Goal: Check status: Check status

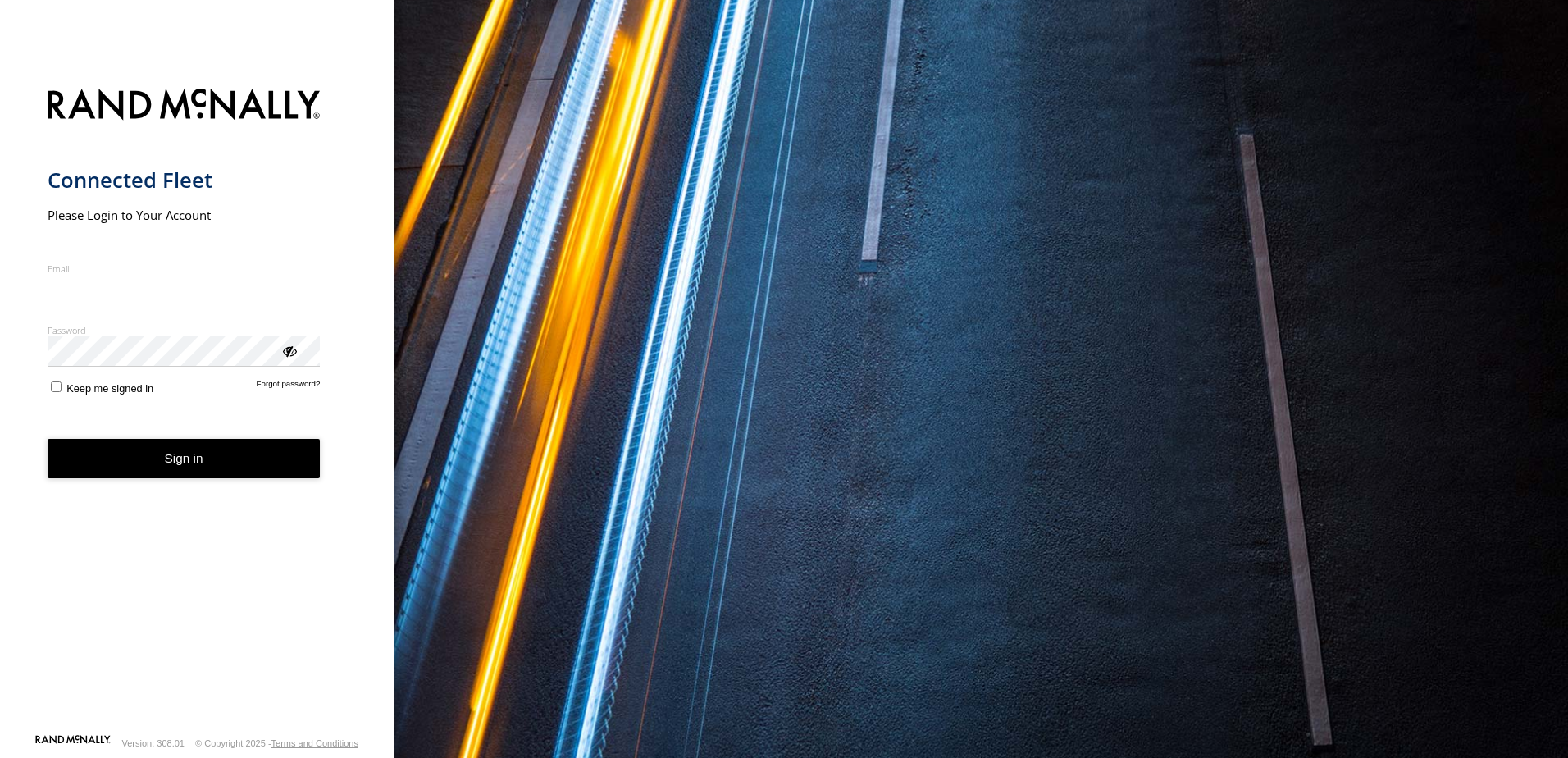
type input "**********"
click at [176, 475] on button "Sign in" at bounding box center [185, 458] width 273 height 40
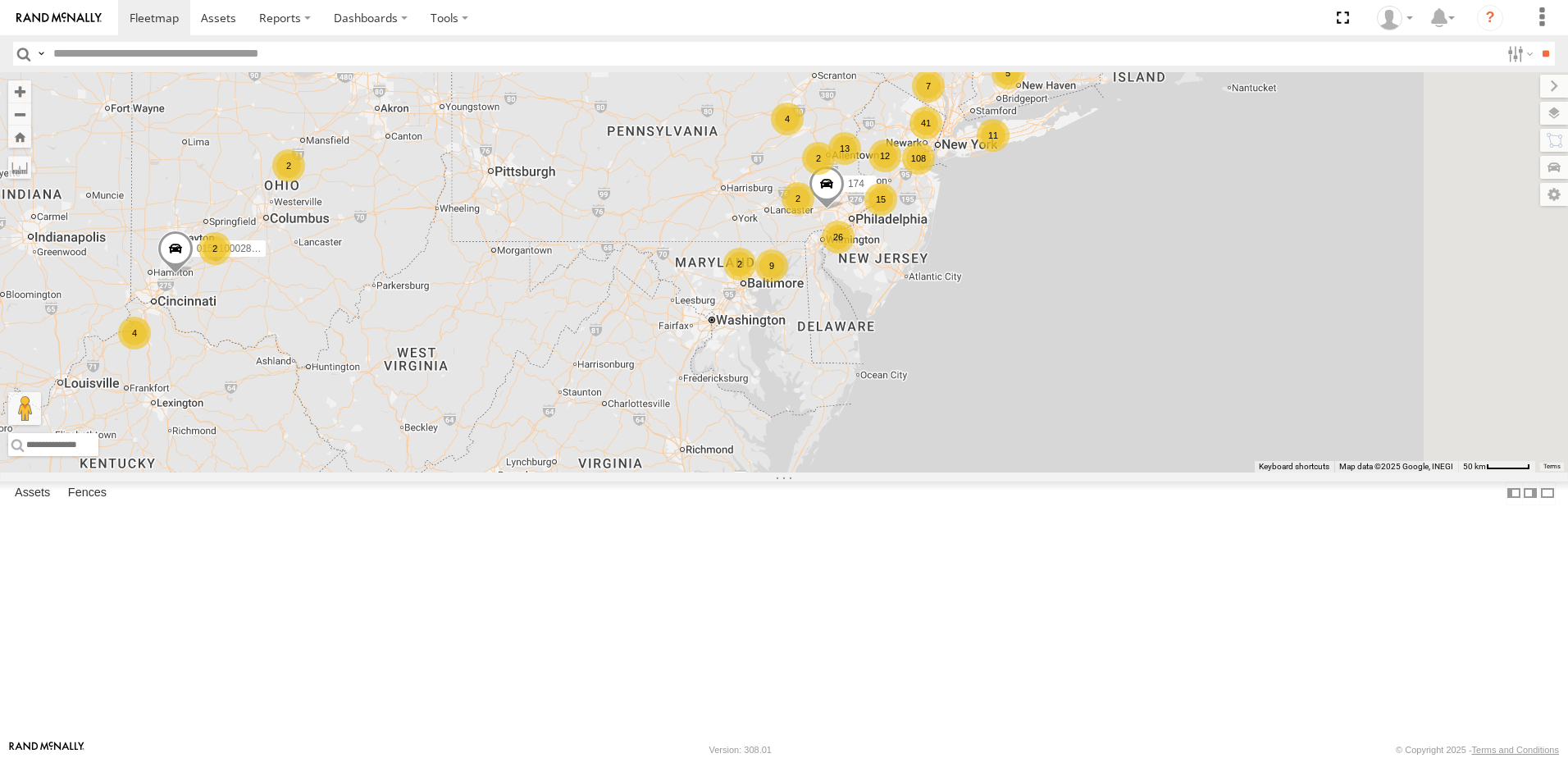
drag, startPoint x: 975, startPoint y: 564, endPoint x: 919, endPoint y: 608, distance: 71.2
click at [921, 473] on div "108 12 41 26 13 15 4 7 4 11 9 8 13 5 2 2 174 015910002805144 2 2 5 2" at bounding box center [784, 272] width 1568 height 400
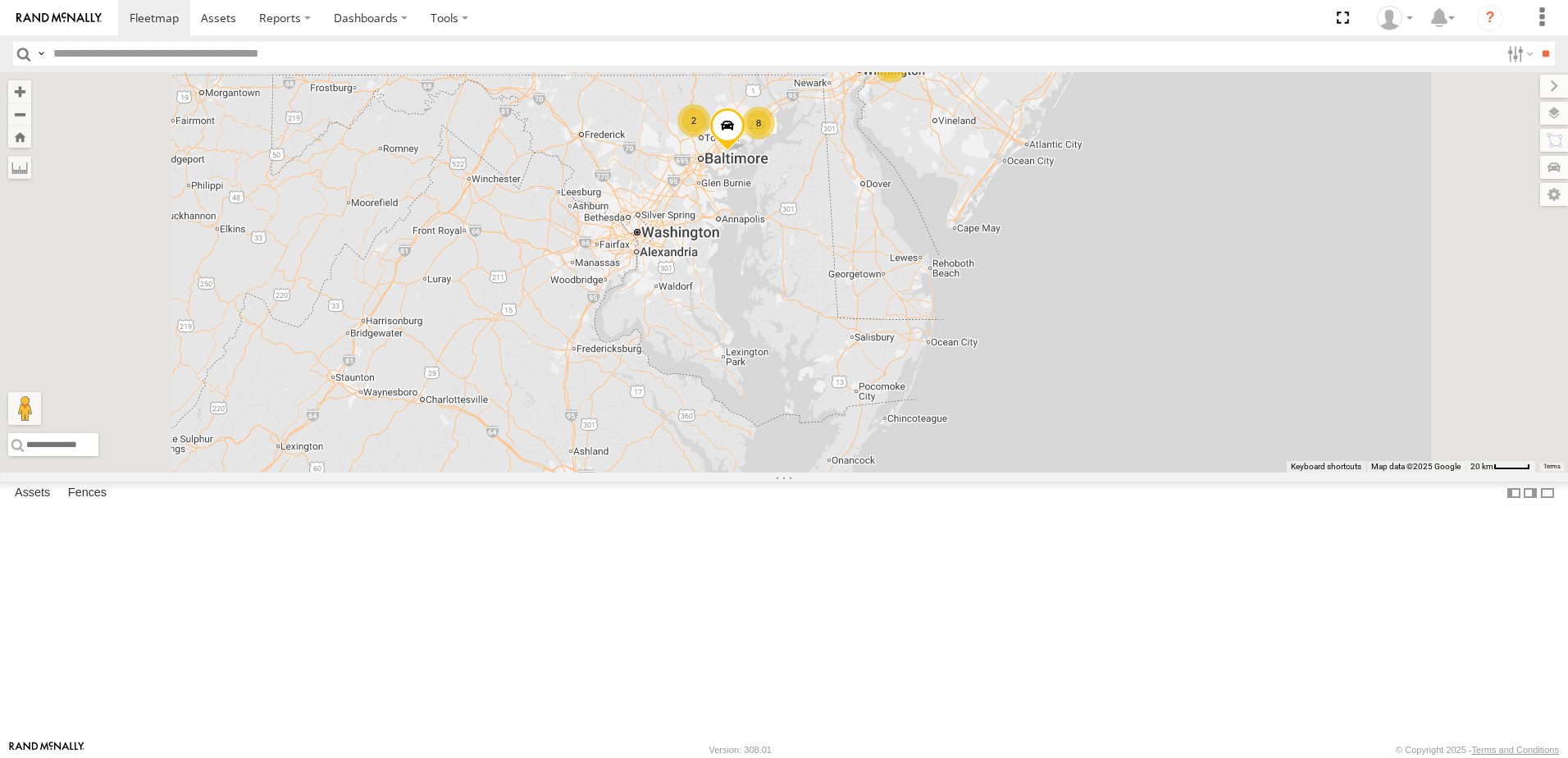
drag, startPoint x: 990, startPoint y: 444, endPoint x: 932, endPoint y: 582, distance: 149.7
click at [932, 473] on div "174 015910002805144 157 15 21 6 7 6 8 4 5 219 2 9 2 2 235" at bounding box center [784, 272] width 1568 height 400
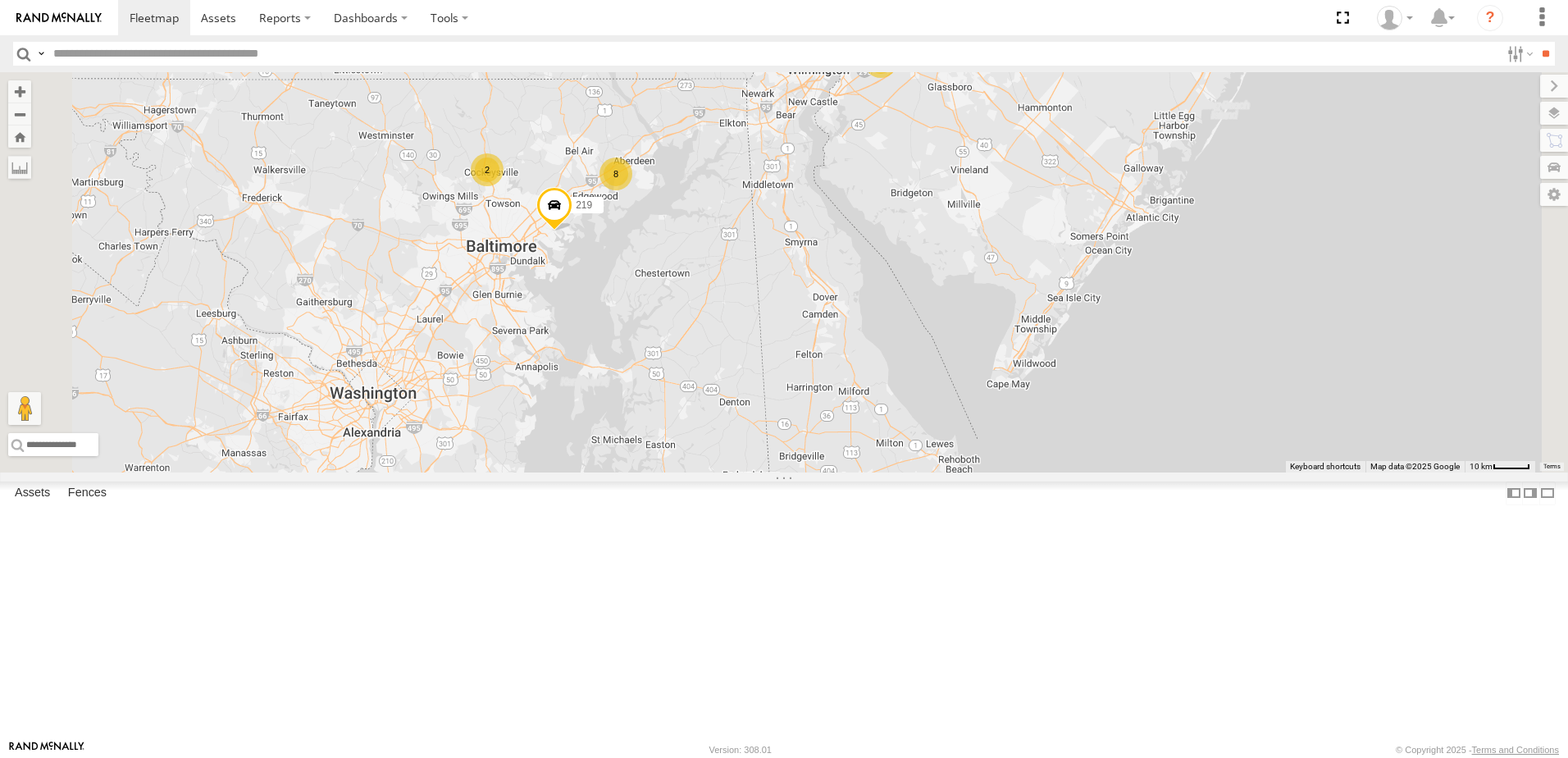
drag, startPoint x: 972, startPoint y: 415, endPoint x: 903, endPoint y: 591, distance: 189.0
click at [904, 473] on div "174 015910002805144 157 219 235 61 225 21 8 5 2" at bounding box center [784, 272] width 1568 height 400
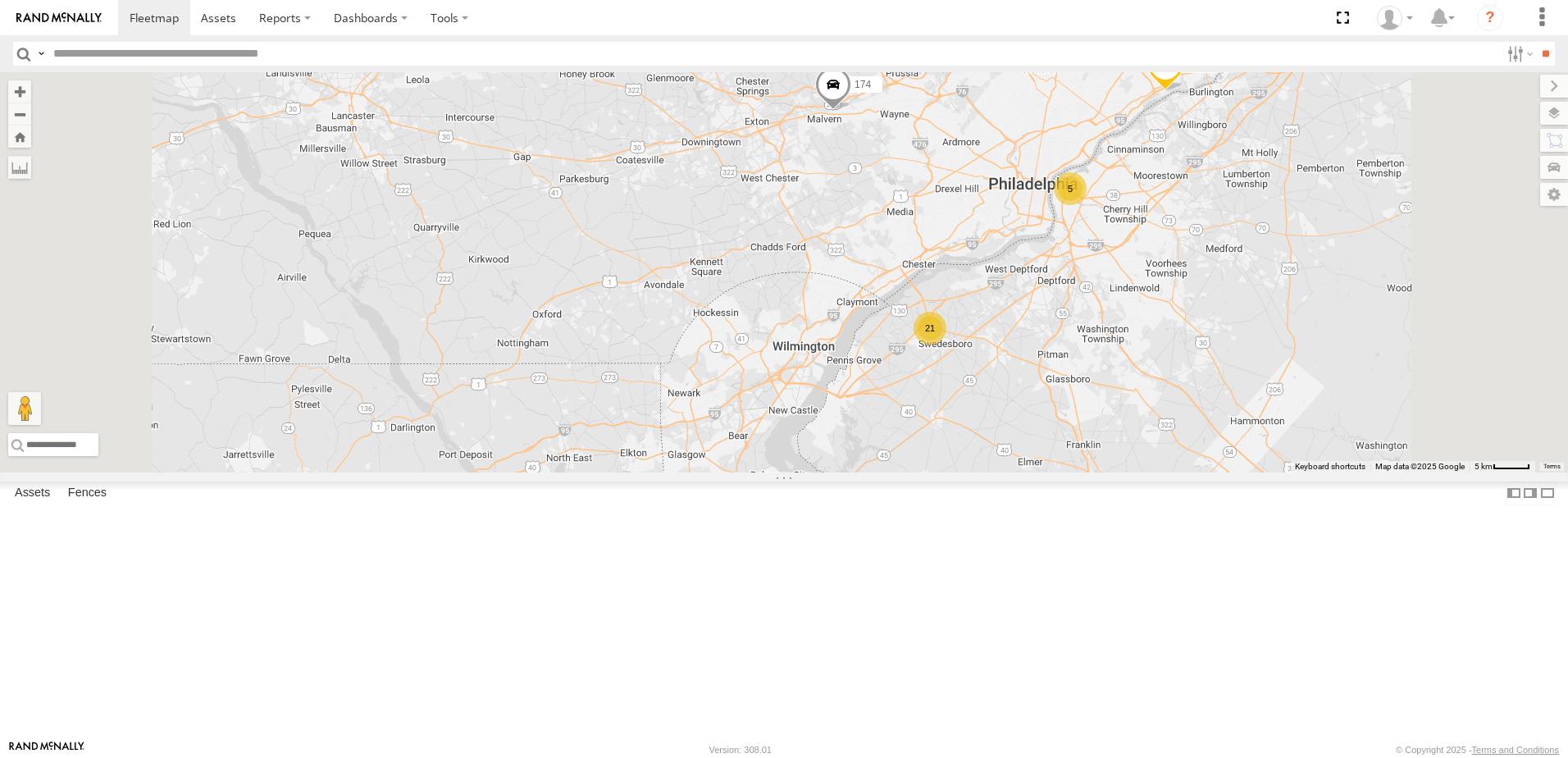
drag, startPoint x: 868, startPoint y: 514, endPoint x: 915, endPoint y: 709, distance: 200.6
click at [911, 473] on div "174 015910002805144 157 219 235 61 225 119 52 21 5 5 3" at bounding box center [784, 272] width 1568 height 400
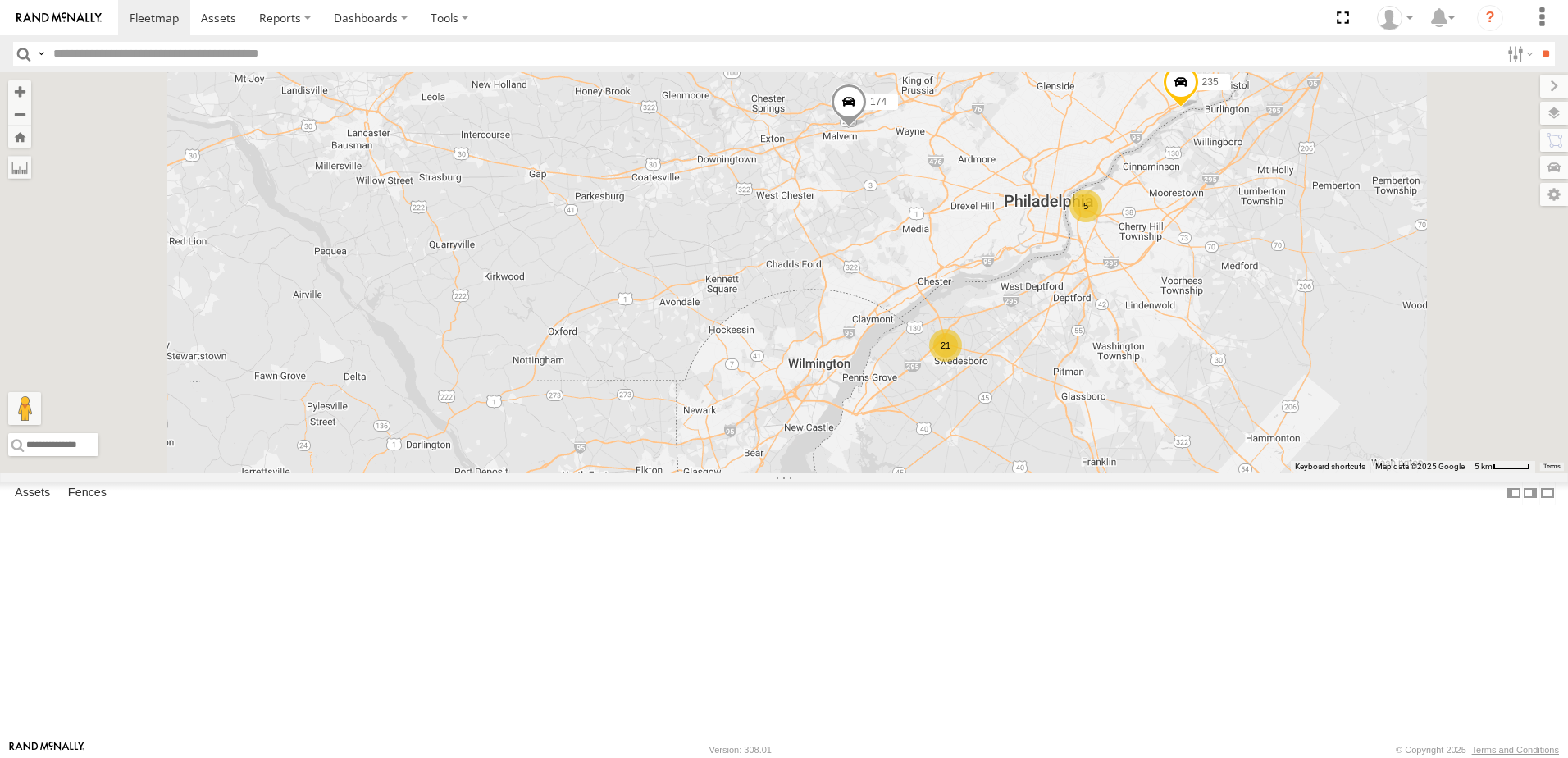
click at [915, 473] on div "174 015910002805144 157 219 235 61 225 119 52 21 5 5 3" at bounding box center [784, 272] width 1568 height 400
drag, startPoint x: 1051, startPoint y: 607, endPoint x: 872, endPoint y: 641, distance: 182.2
click at [877, 473] on div "174 015910002805144 157 219 235 61 225 119 52 21 5 5 3 5 6 2 132" at bounding box center [784, 272] width 1568 height 400
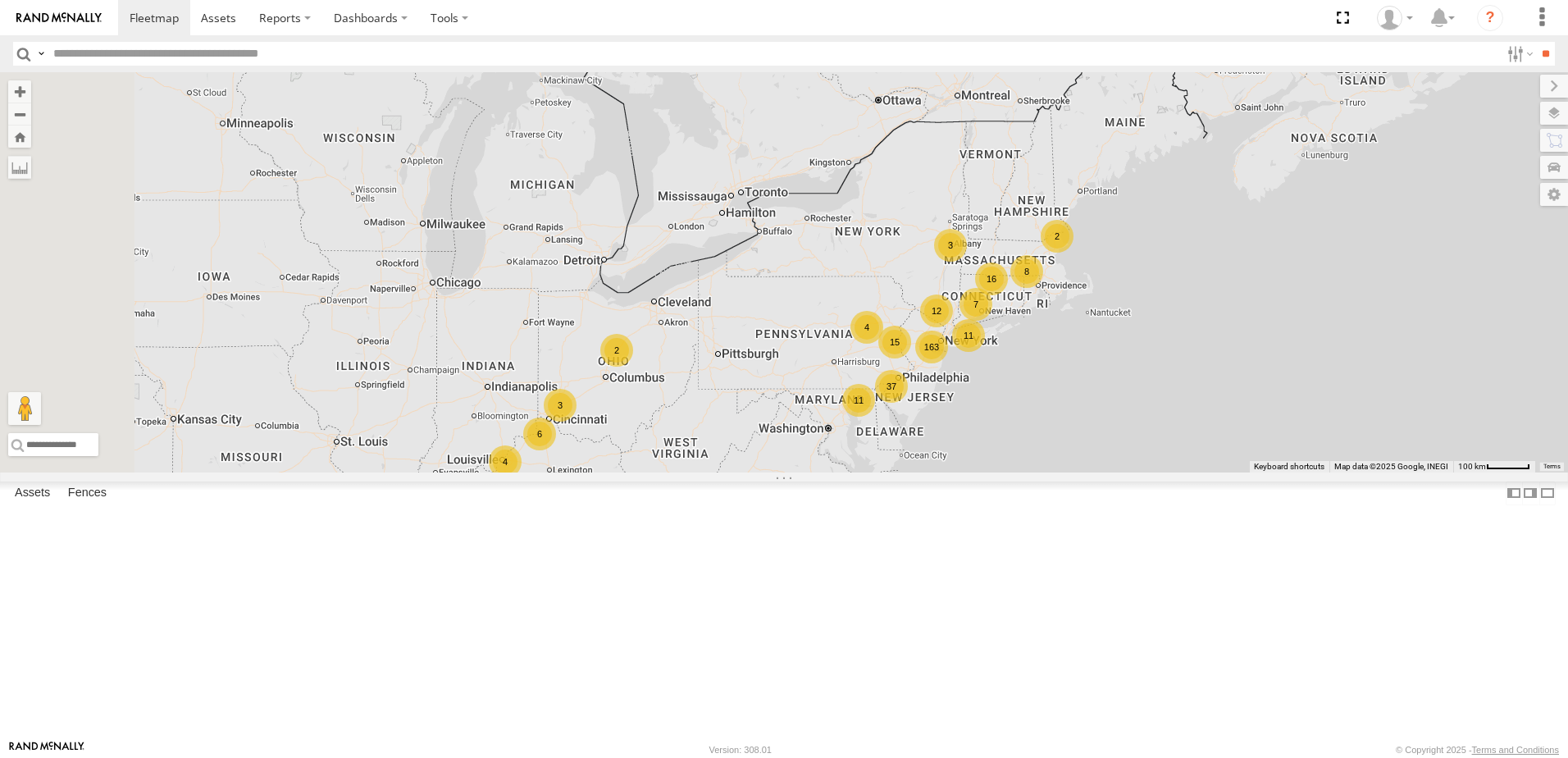
drag, startPoint x: 677, startPoint y: 614, endPoint x: 766, endPoint y: 608, distance: 89.2
click at [766, 473] on div "163 37 16 4 2 12 6 11 11 8 15 4 3 3 7 2" at bounding box center [784, 272] width 1568 height 400
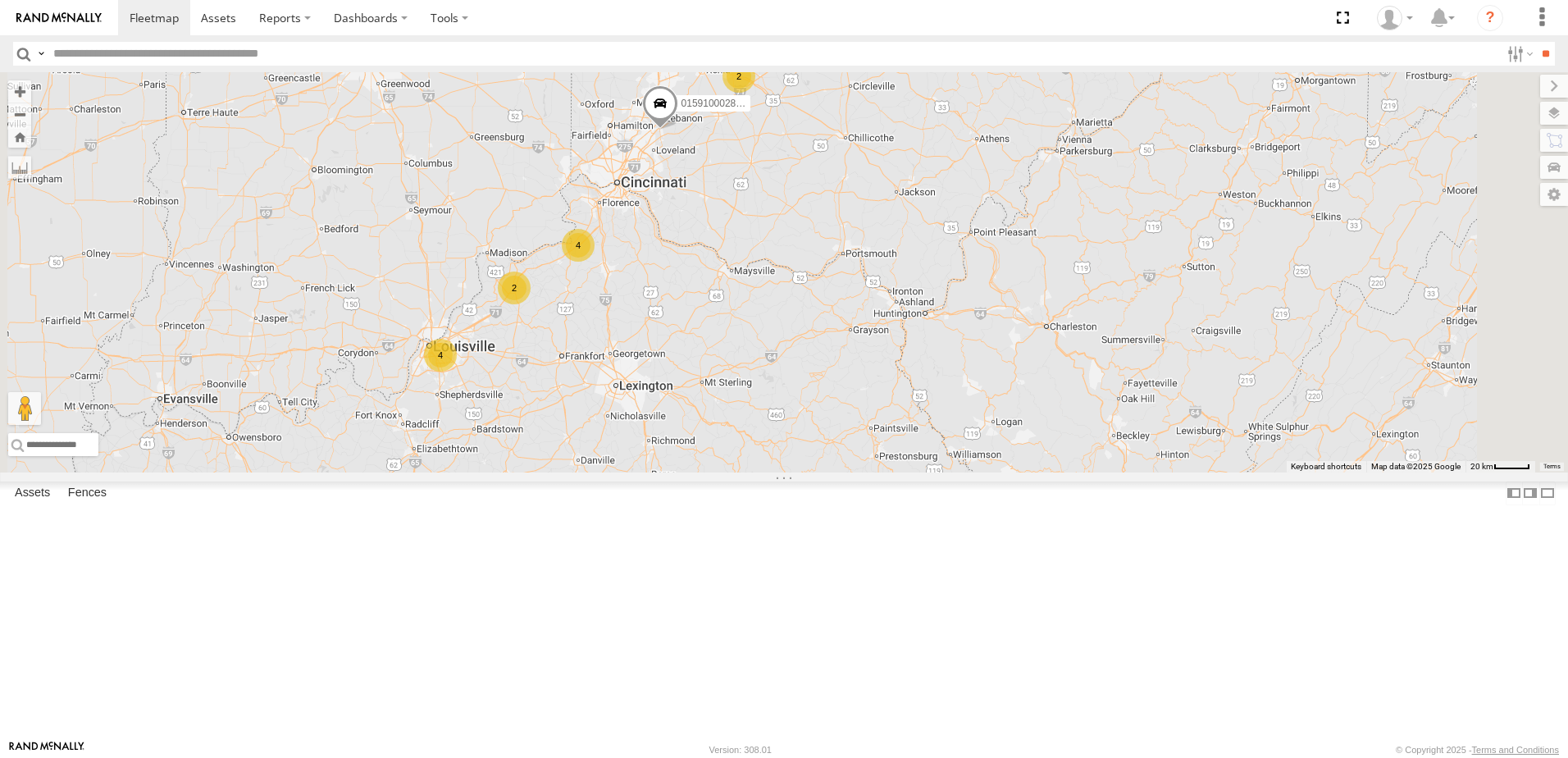
drag, startPoint x: 800, startPoint y: 507, endPoint x: 901, endPoint y: 437, distance: 122.9
click at [901, 437] on div "174 015910002805144 4 4 2 2 015910002797721 015910002734864" at bounding box center [784, 272] width 1568 height 400
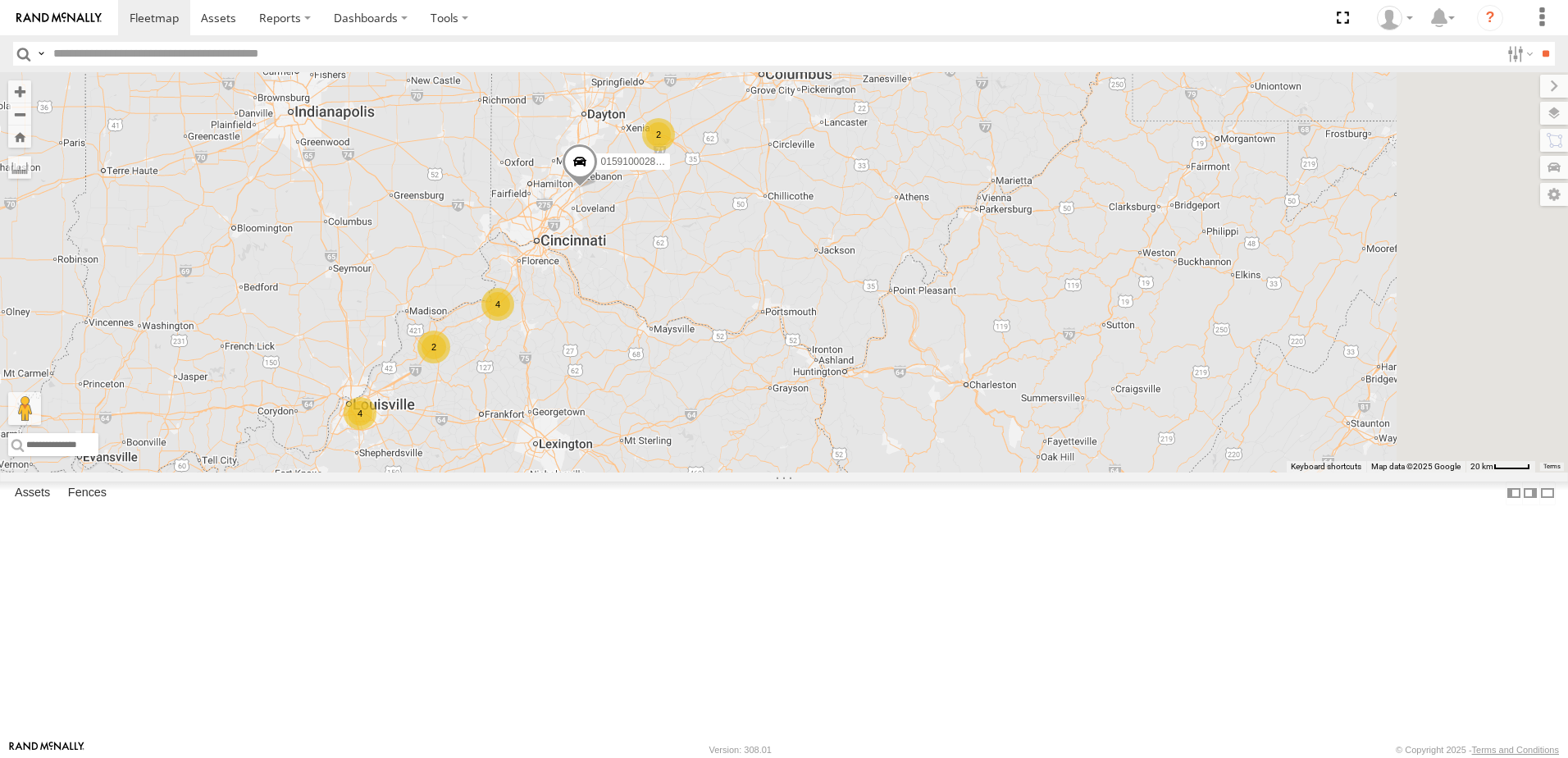
drag, startPoint x: 914, startPoint y: 450, endPoint x: 832, endPoint y: 510, distance: 101.6
click at [832, 473] on div "174 015910002805144 4 4 2 2 015910002797721 015910002734864" at bounding box center [784, 272] width 1568 height 400
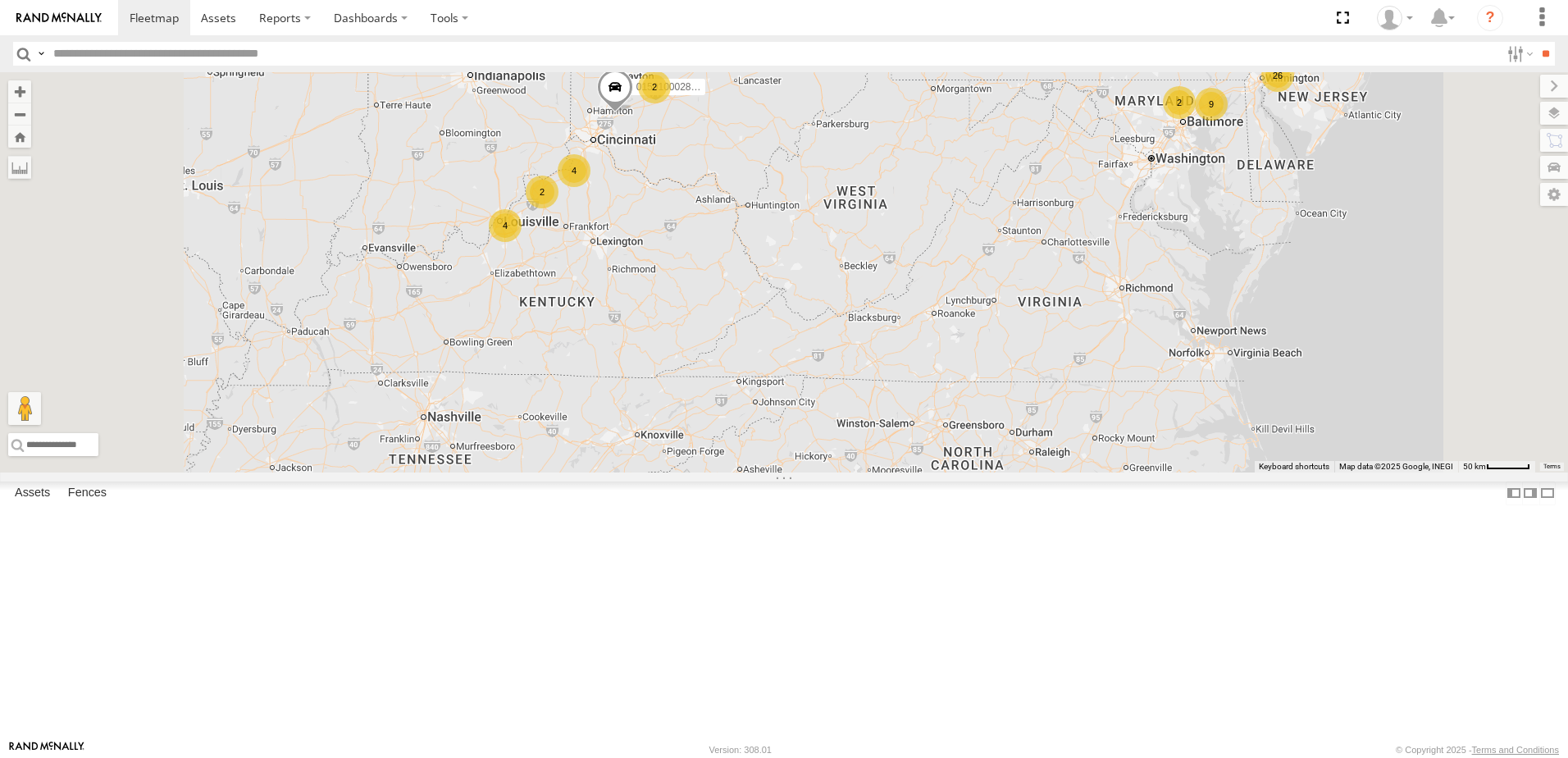
drag, startPoint x: 919, startPoint y: 528, endPoint x: 928, endPoint y: 381, distance: 147.3
click at [928, 381] on div "174 015910002805144 108 12 41 26 15 4 7 4 9 13 4 2 2 3 2 2 2 2" at bounding box center [784, 272] width 1568 height 400
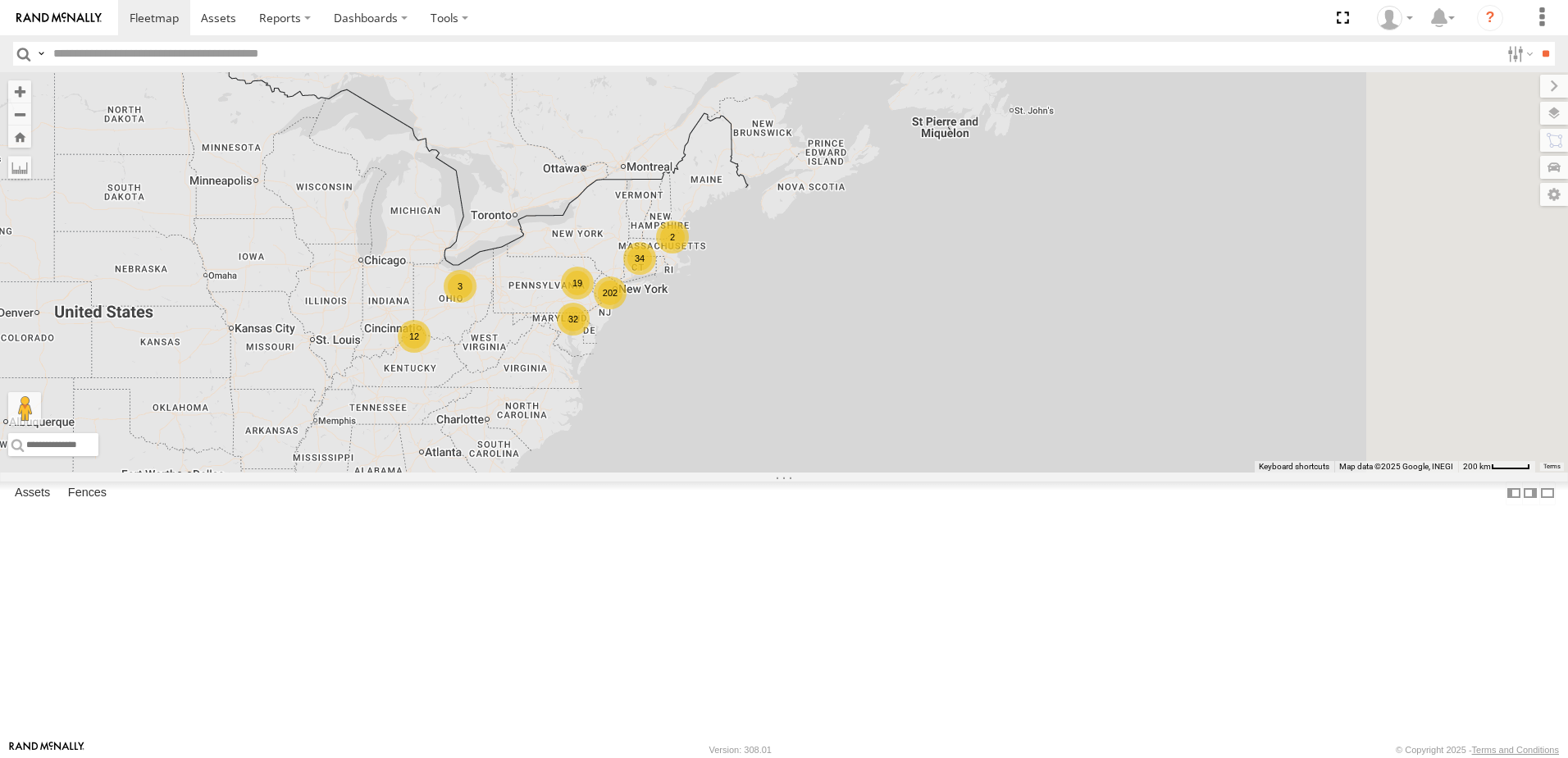
drag, startPoint x: 939, startPoint y: 461, endPoint x: 676, endPoint y: 530, distance: 271.9
click at [678, 473] on div "202 34 19 2 12 3 32" at bounding box center [784, 272] width 1568 height 400
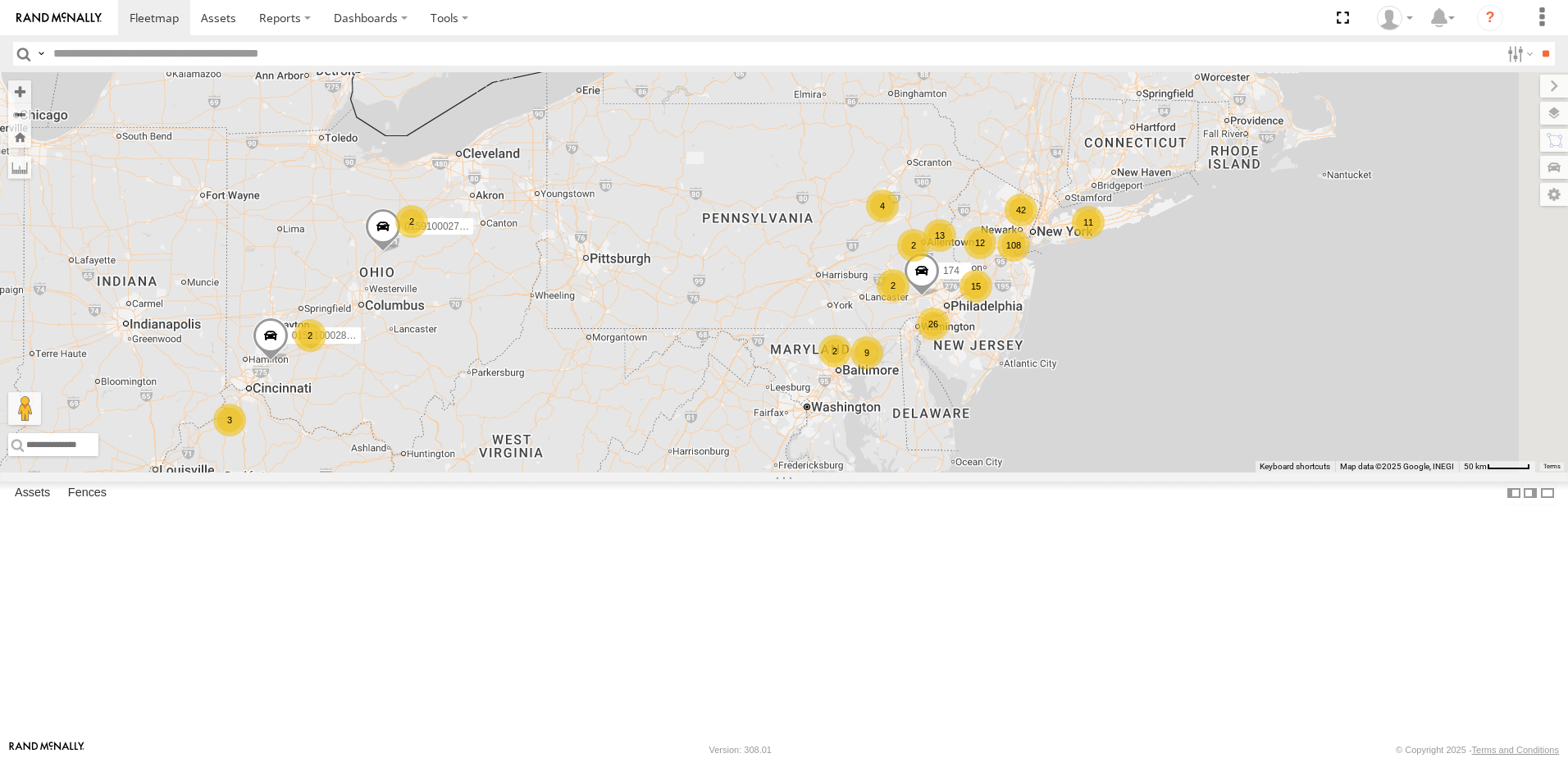
drag, startPoint x: 669, startPoint y: 440, endPoint x: 702, endPoint y: 703, distance: 265.1
click at [702, 473] on div "108 12 42 26 15 4 3 2 11 9 13 2 2 174 015910002805144 2 2 015910002797721" at bounding box center [784, 272] width 1568 height 400
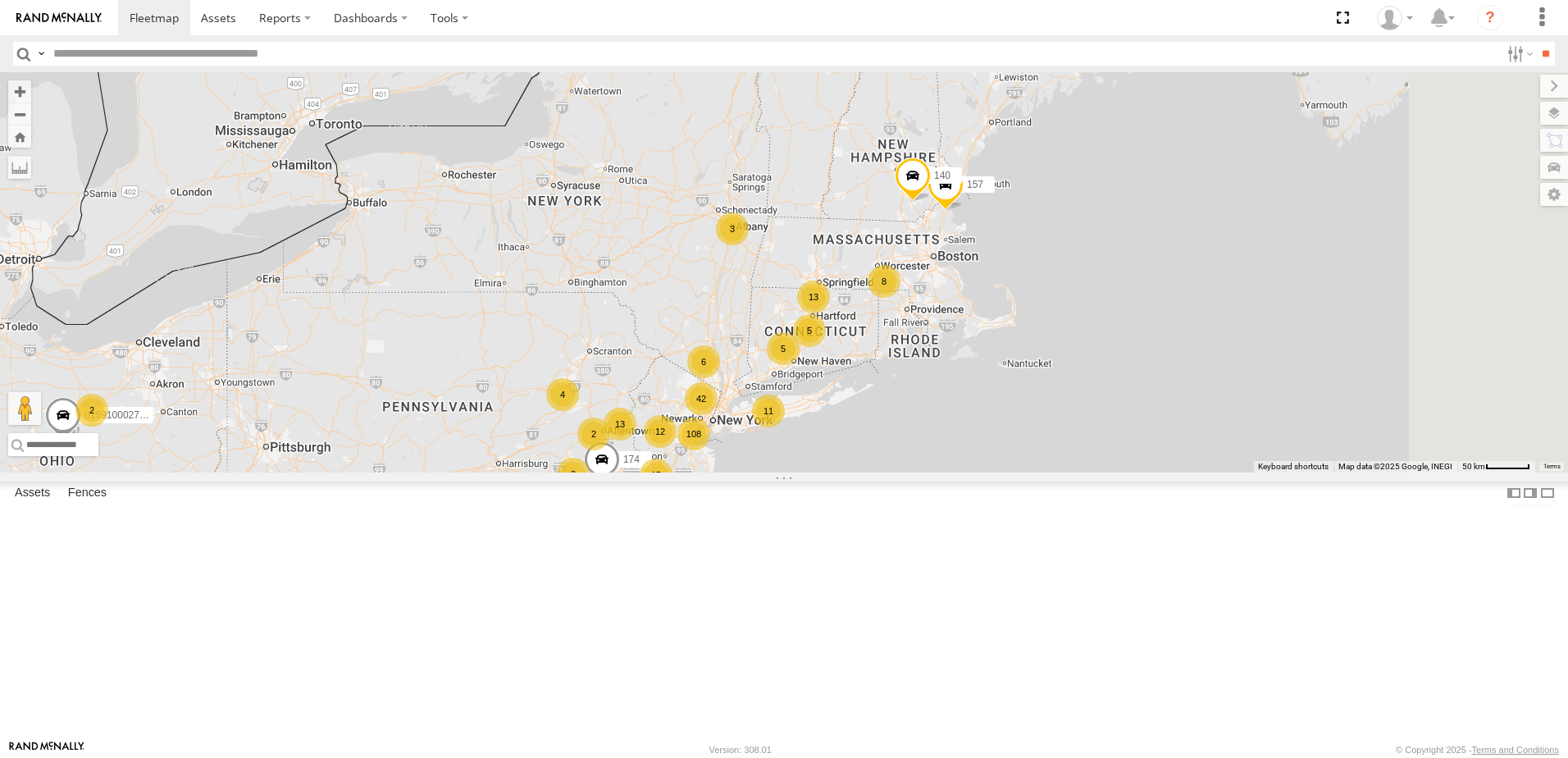
drag, startPoint x: 964, startPoint y: 521, endPoint x: 631, endPoint y: 697, distance: 376.6
click at [637, 473] on div "108 12 42 26 15 4 3 2 11 9 13 2 2 174 015910002805144 2 2 015910002797721 13 15…" at bounding box center [784, 272] width 1568 height 400
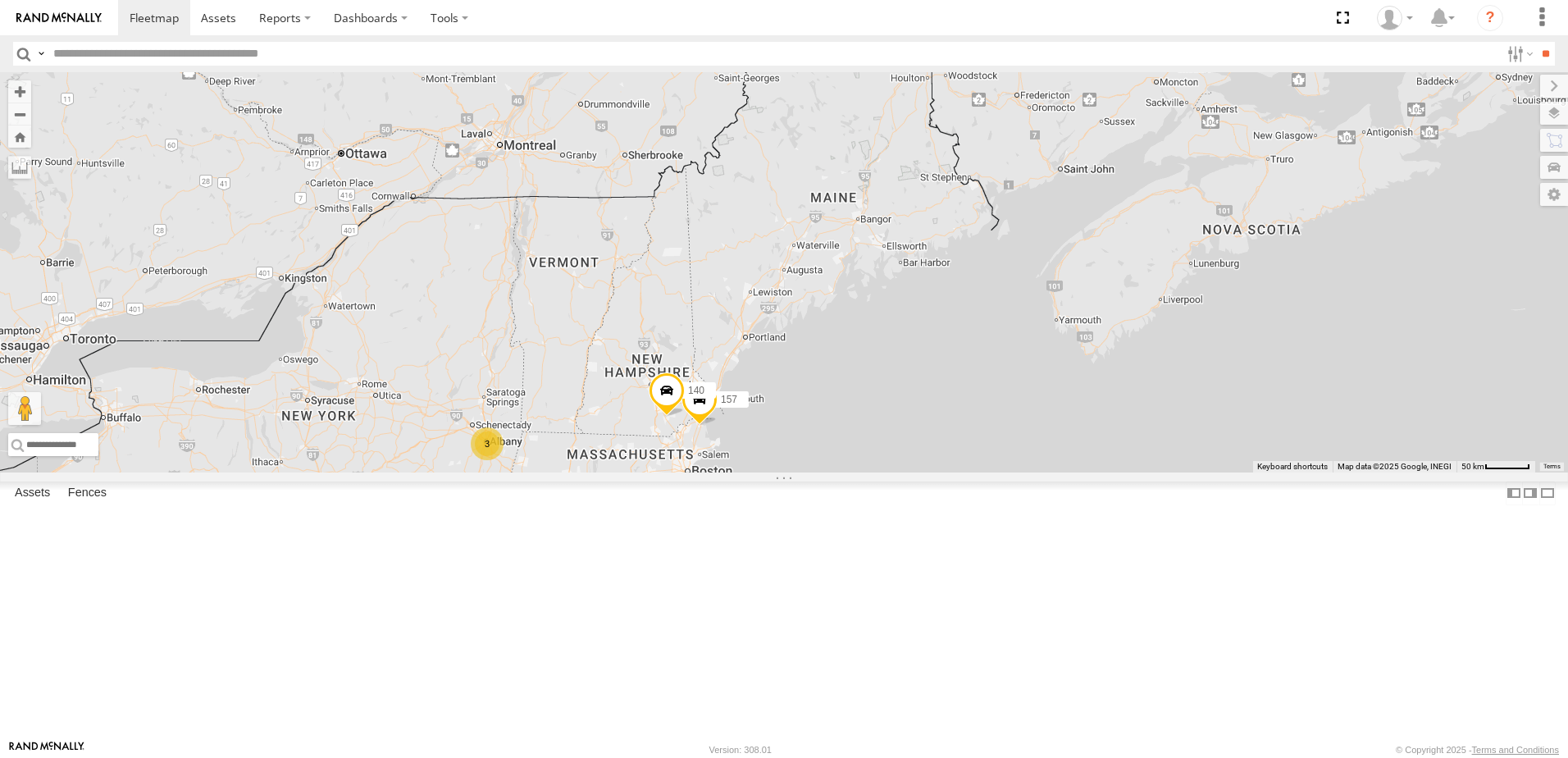
drag, startPoint x: 960, startPoint y: 574, endPoint x: 722, endPoint y: 800, distance: 328.2
click at [722, 757] on html "Dashboards ?" at bounding box center [784, 379] width 1568 height 758
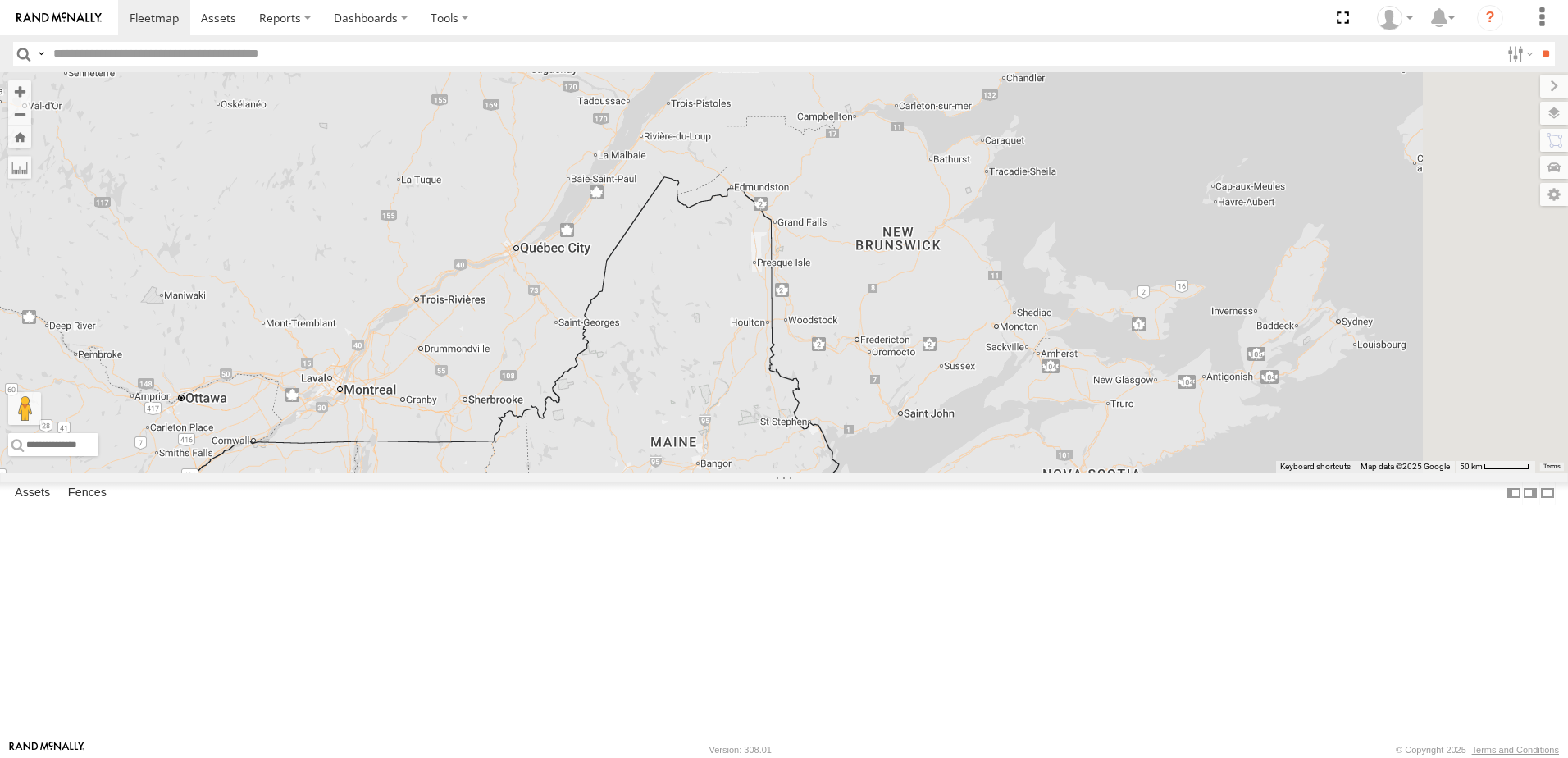
drag, startPoint x: 896, startPoint y: 514, endPoint x: 732, endPoint y: 765, distance: 299.8
click at [732, 757] on html "Dashboards ?" at bounding box center [784, 379] width 1568 height 758
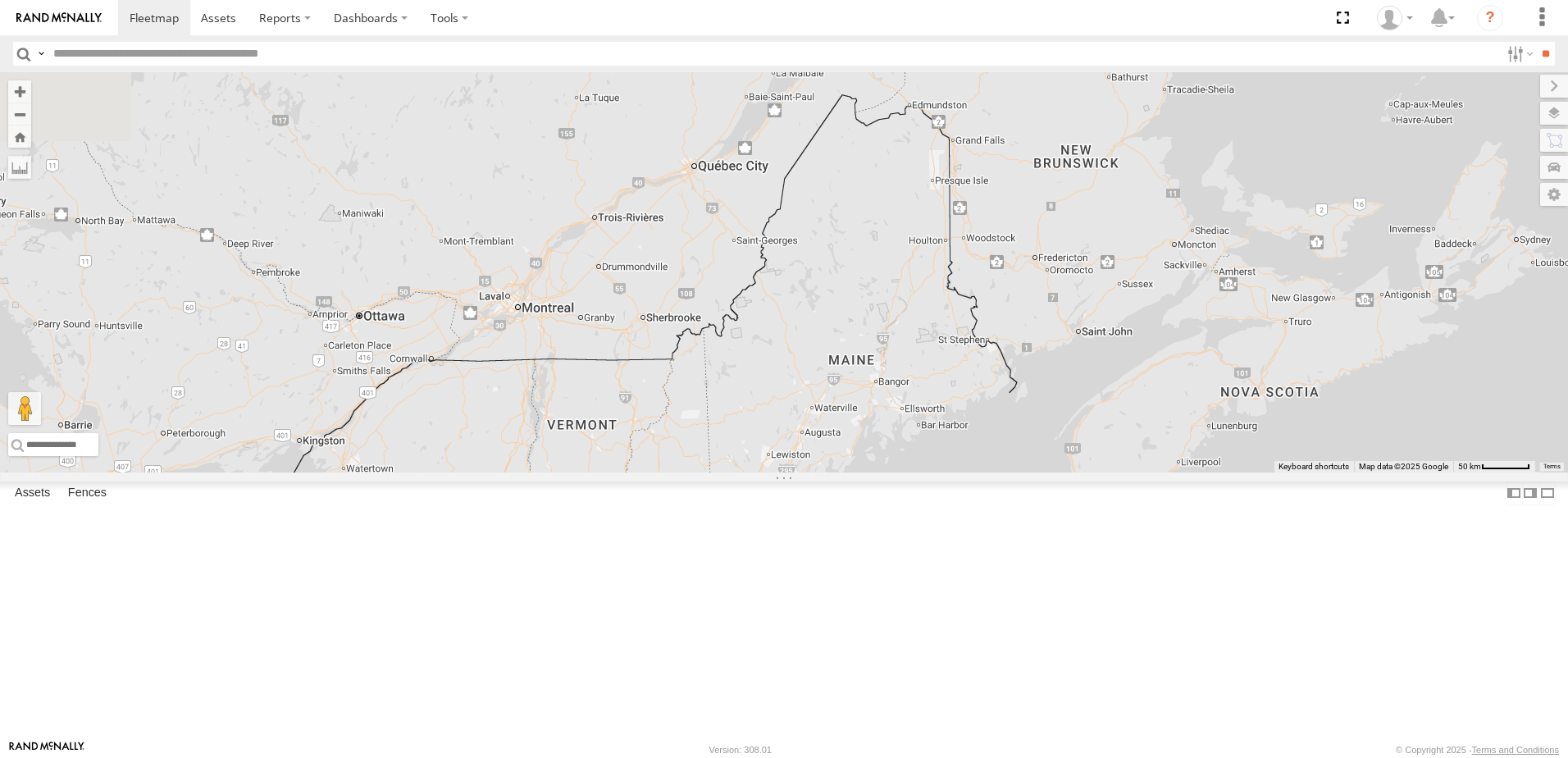
drag, startPoint x: 813, startPoint y: 505, endPoint x: 995, endPoint y: 425, distance: 198.8
click at [995, 425] on div "108 12 42 26 15 4 3 2 11 9 13 2 2 174 015910002805144 2 2 015910002797721 13 15…" at bounding box center [784, 272] width 1568 height 400
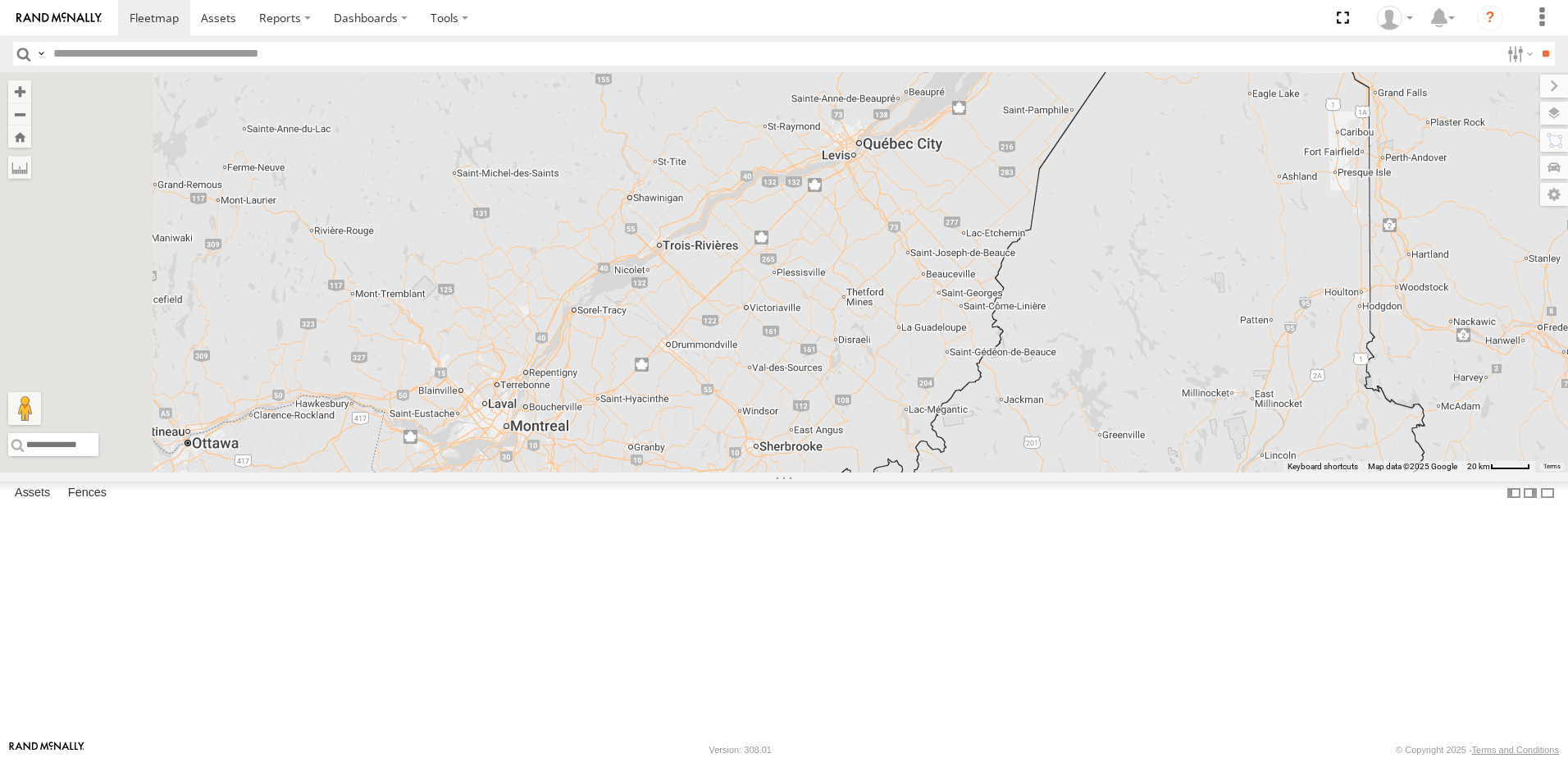
drag, startPoint x: 817, startPoint y: 483, endPoint x: 978, endPoint y: 673, distance: 249.0
click at [978, 473] on div "174 015910002805144 015910002797721 157 140" at bounding box center [784, 272] width 1568 height 400
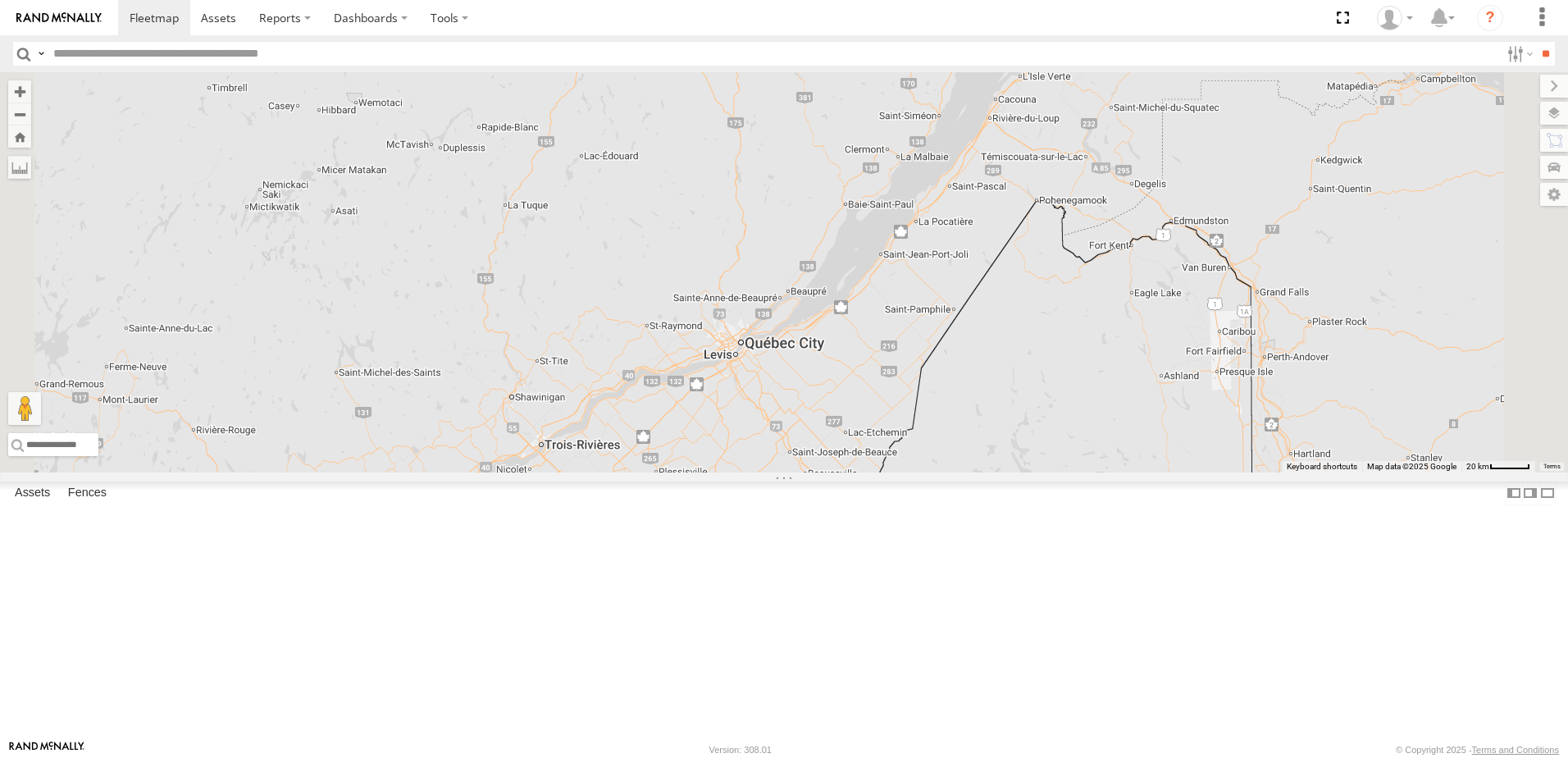
drag, startPoint x: 1048, startPoint y: 532, endPoint x: 904, endPoint y: 766, distance: 274.8
click at [904, 757] on html "Dashboards ?" at bounding box center [784, 379] width 1568 height 758
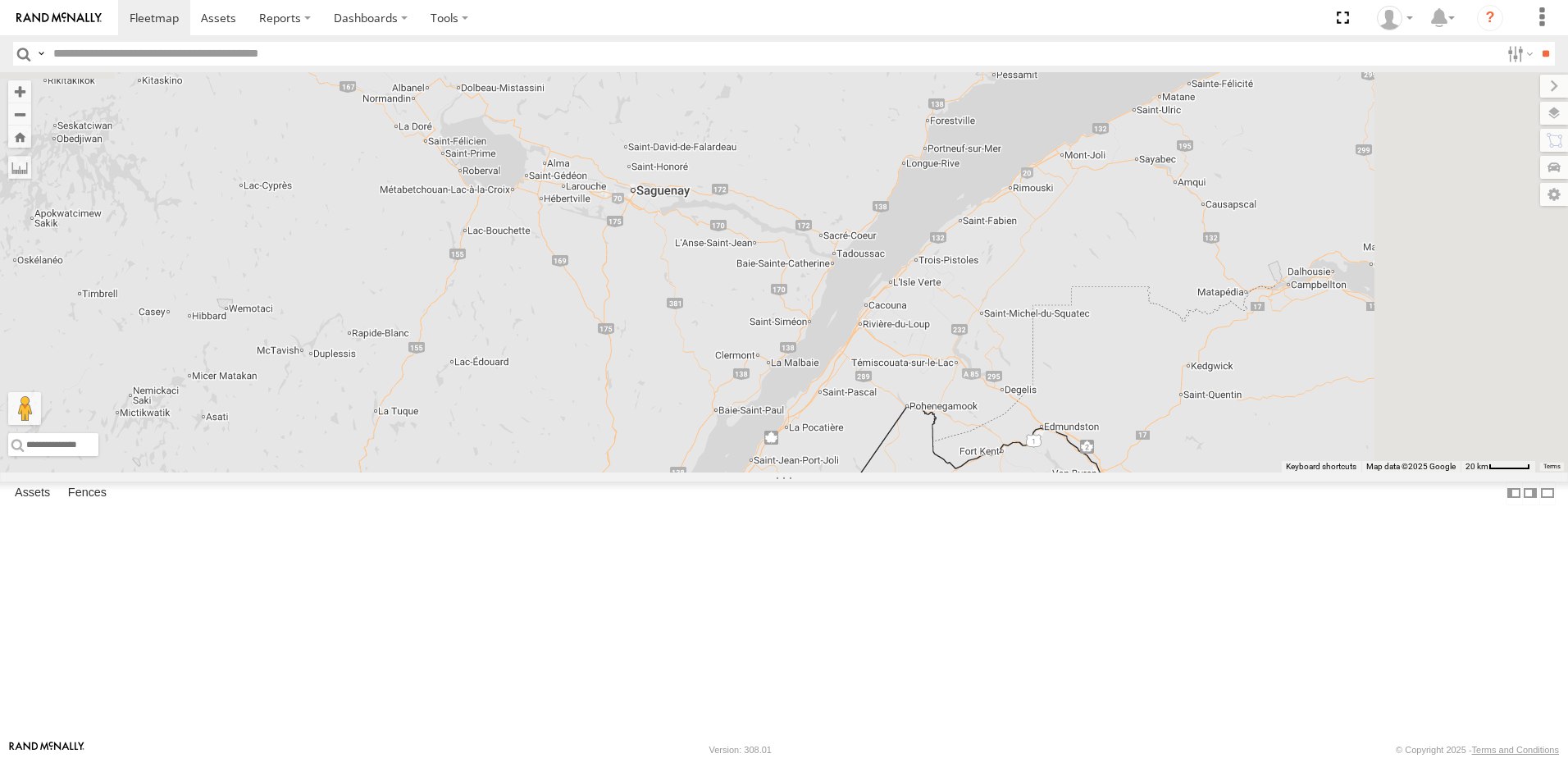
drag, startPoint x: 997, startPoint y: 549, endPoint x: 888, endPoint y: 721, distance: 203.6
click at [894, 473] on div "174 015910002805144 015910002797721 157 140" at bounding box center [784, 272] width 1568 height 400
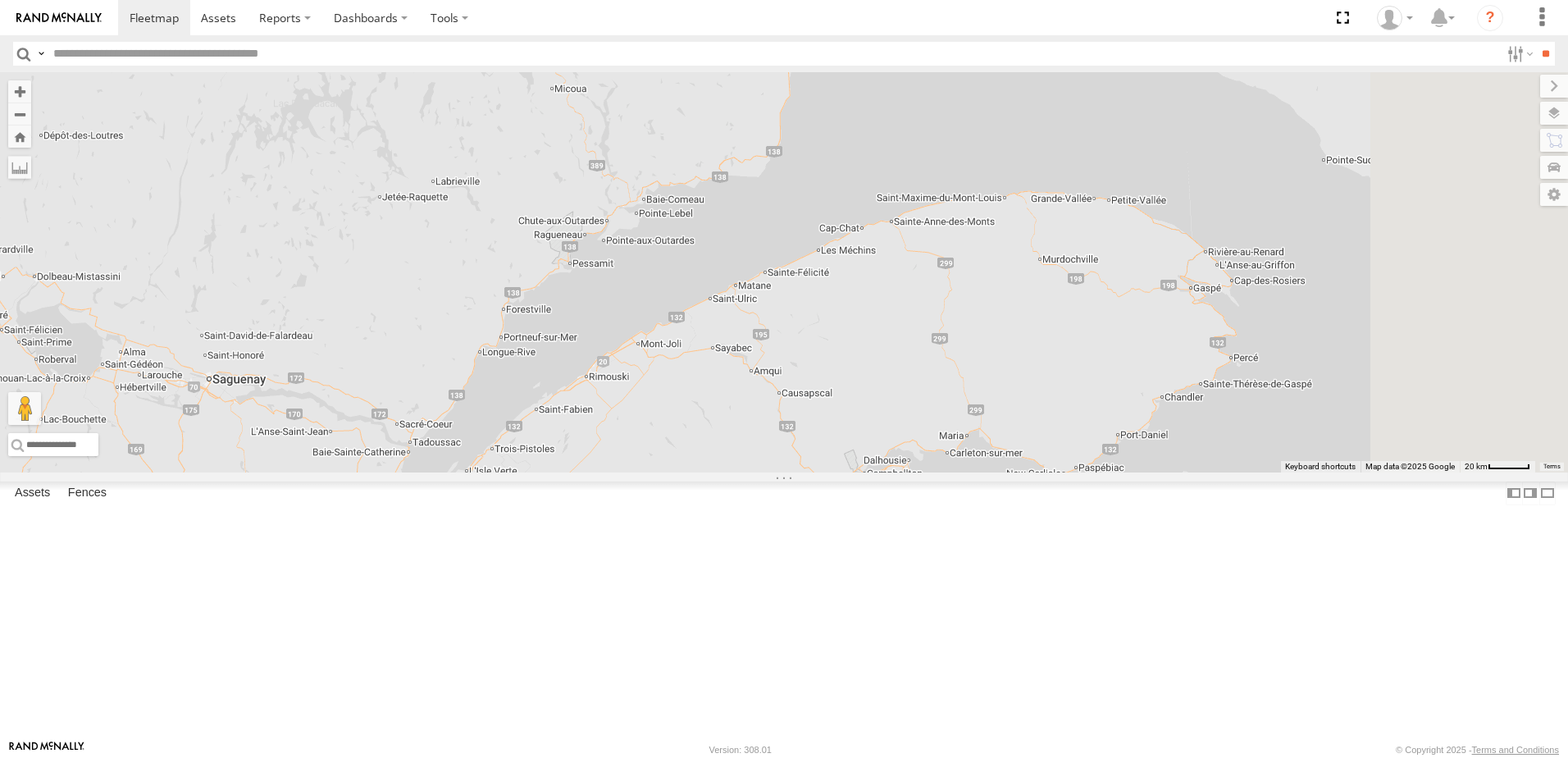
drag, startPoint x: 1117, startPoint y: 516, endPoint x: 708, endPoint y: 636, distance: 426.2
click at [717, 473] on div "174 015910002805144 015910002797721 157 140" at bounding box center [784, 272] width 1568 height 400
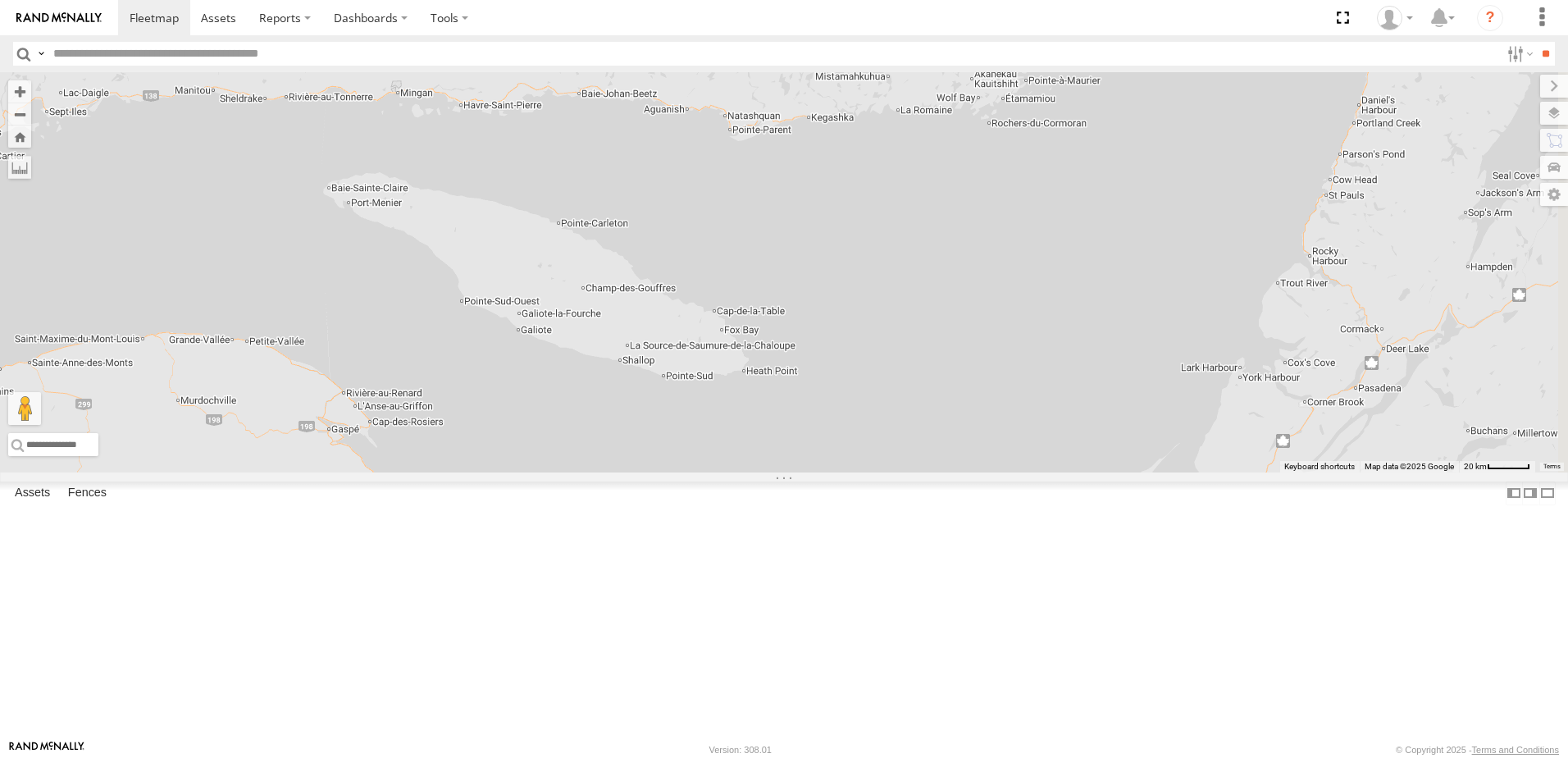
drag, startPoint x: 1007, startPoint y: 522, endPoint x: 409, endPoint y: 611, distance: 604.6
click at [409, 611] on main "← Move left → Move right ↑ Move up ↓ Move down + Zoom in - Zoom out Home Jump l…" at bounding box center [784, 405] width 1568 height 667
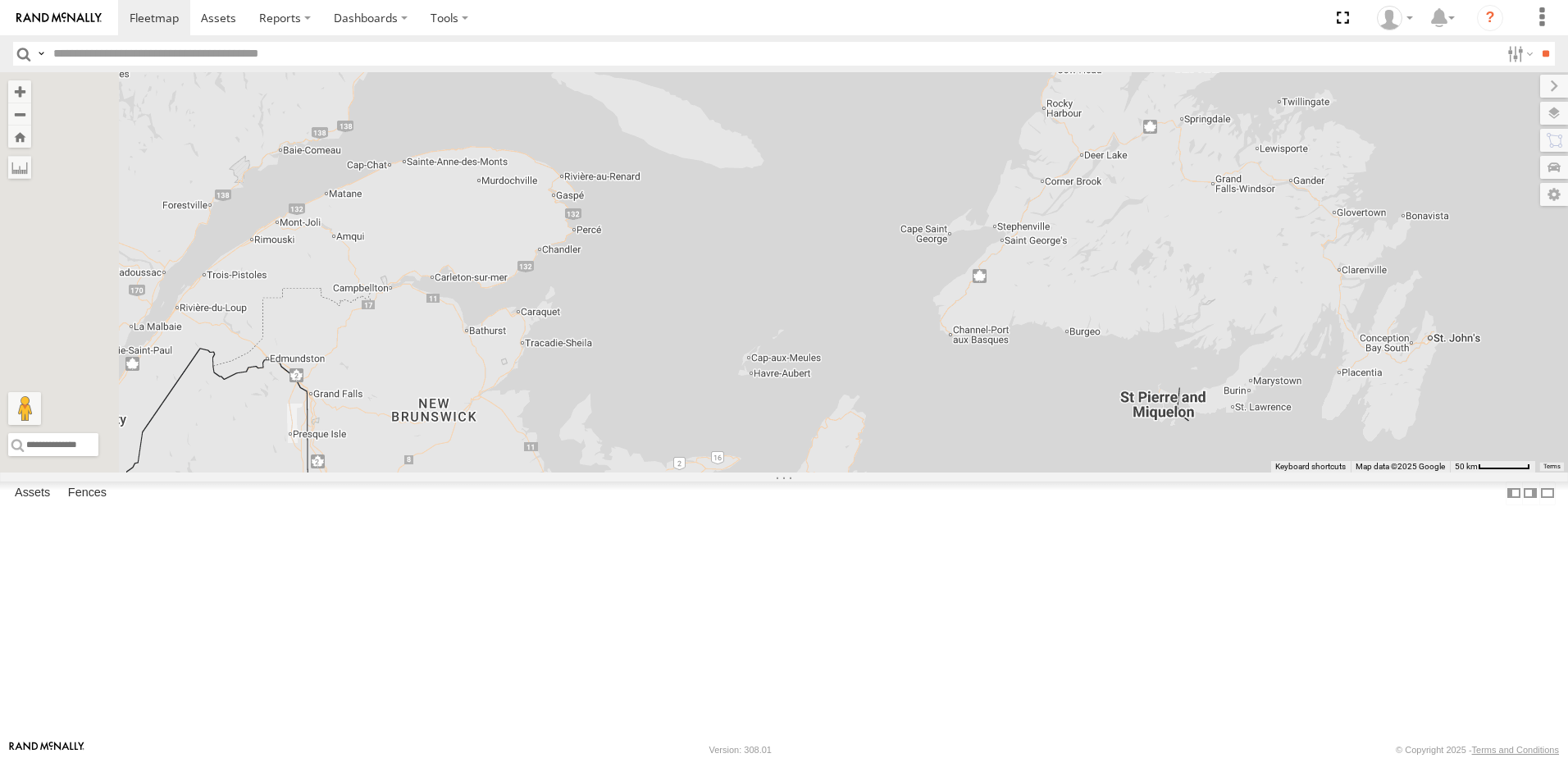
drag, startPoint x: 784, startPoint y: 587, endPoint x: 1010, endPoint y: 350, distance: 327.5
click at [1010, 350] on div "174 015910002805144 015910002797721 157 140" at bounding box center [784, 272] width 1568 height 400
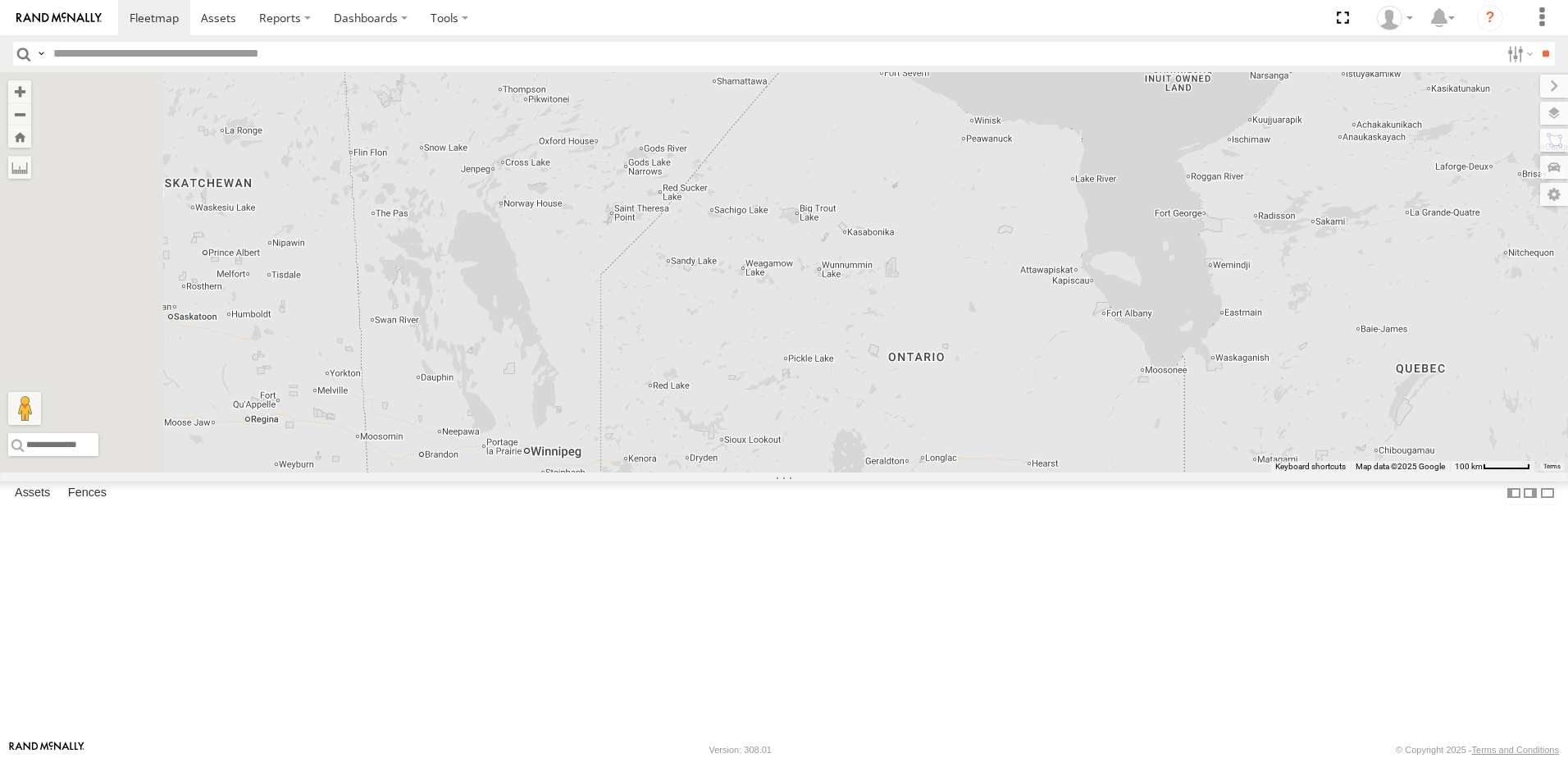
drag, startPoint x: 834, startPoint y: 465, endPoint x: 1896, endPoint y: 772, distance: 1105.5
click at [1567, 757] on html "Dashboards ?" at bounding box center [784, 379] width 1568 height 758
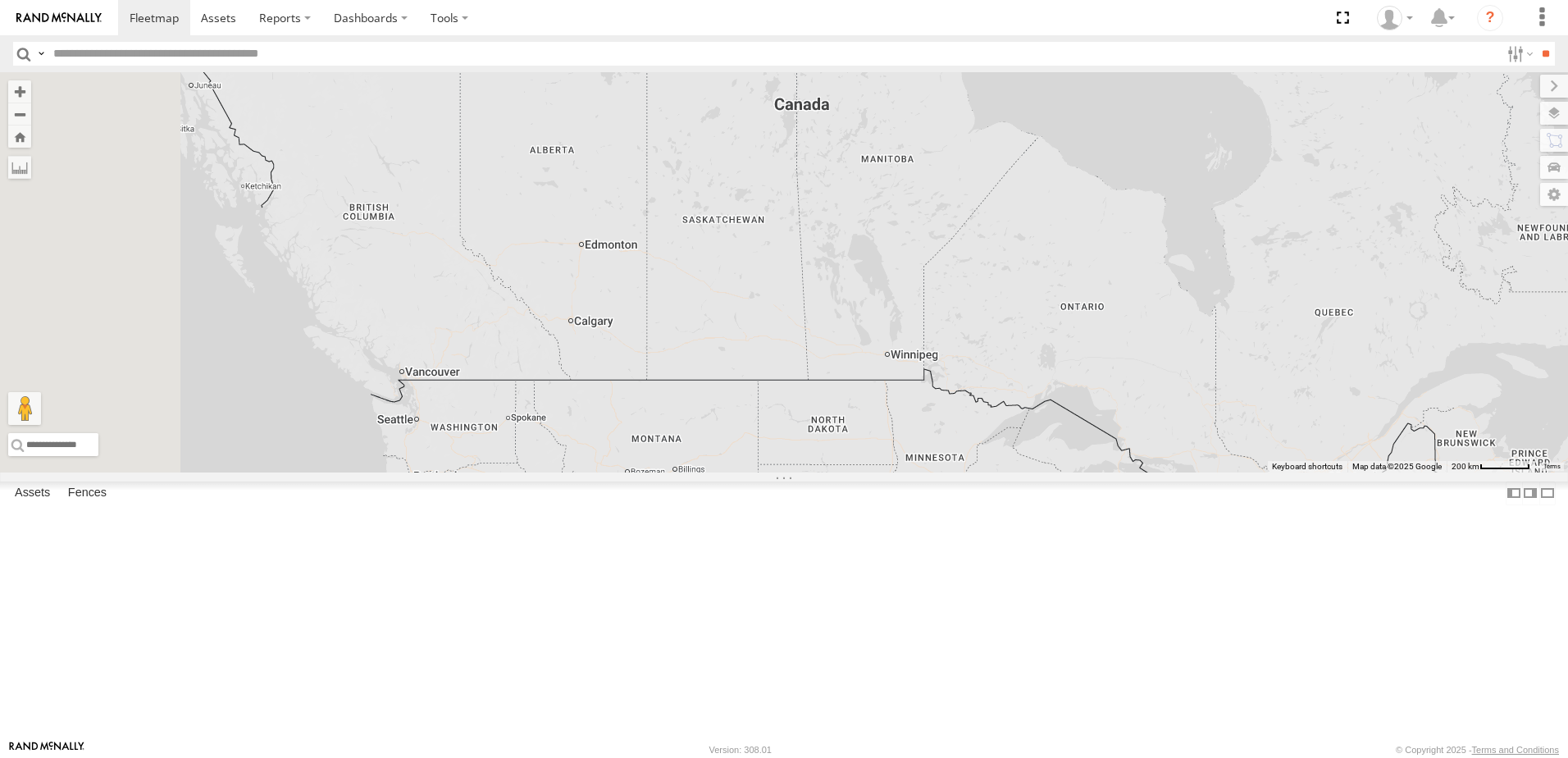
drag, startPoint x: 1484, startPoint y: 633, endPoint x: 1491, endPoint y: 519, distance: 114.2
click at [1491, 473] on div "174 015910002805144 015910002797721" at bounding box center [784, 272] width 1568 height 400
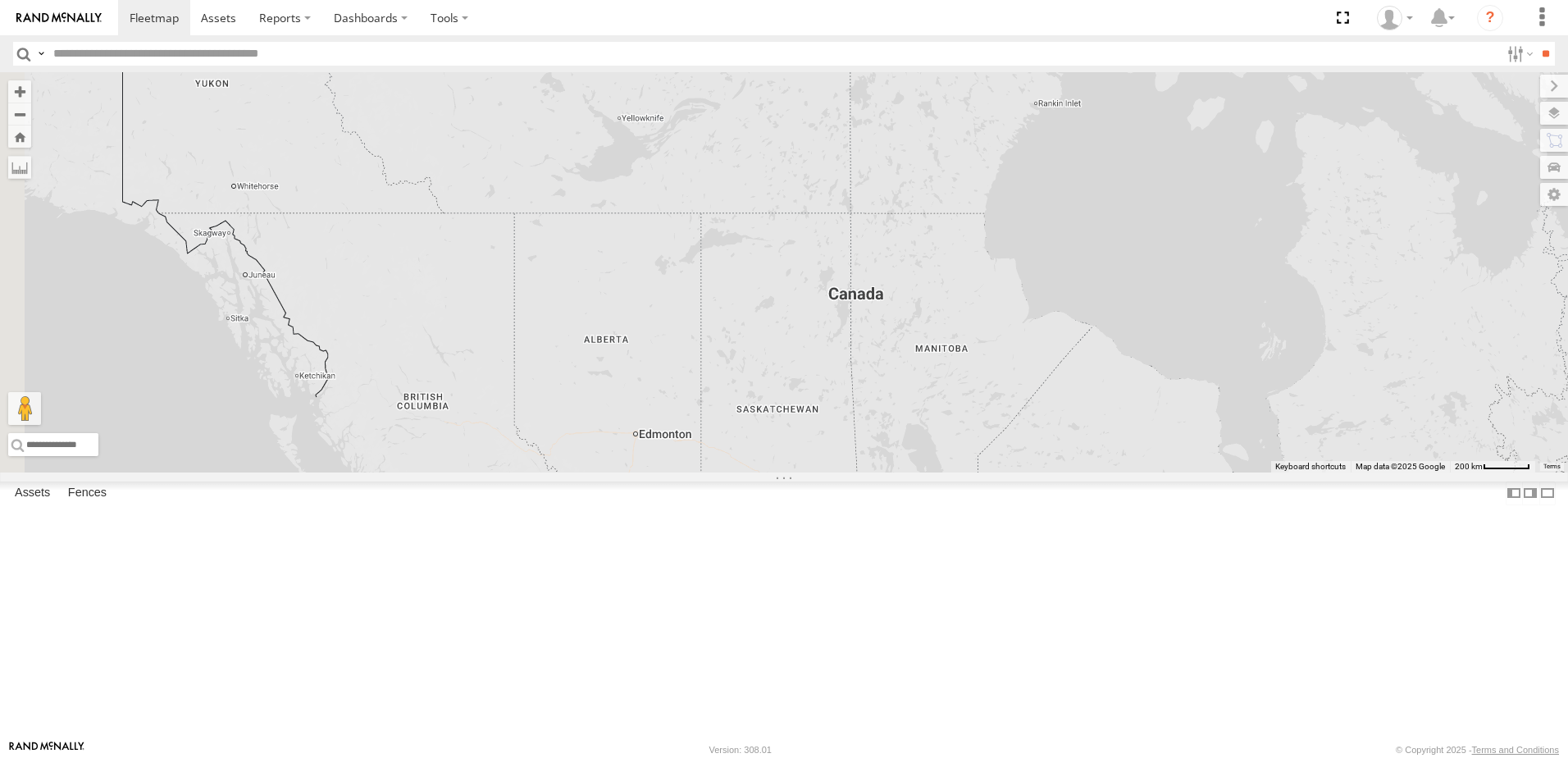
drag, startPoint x: 1246, startPoint y: 597, endPoint x: 1220, endPoint y: 743, distance: 148.3
click at [1283, 757] on html "Dashboards ?" at bounding box center [784, 379] width 1568 height 758
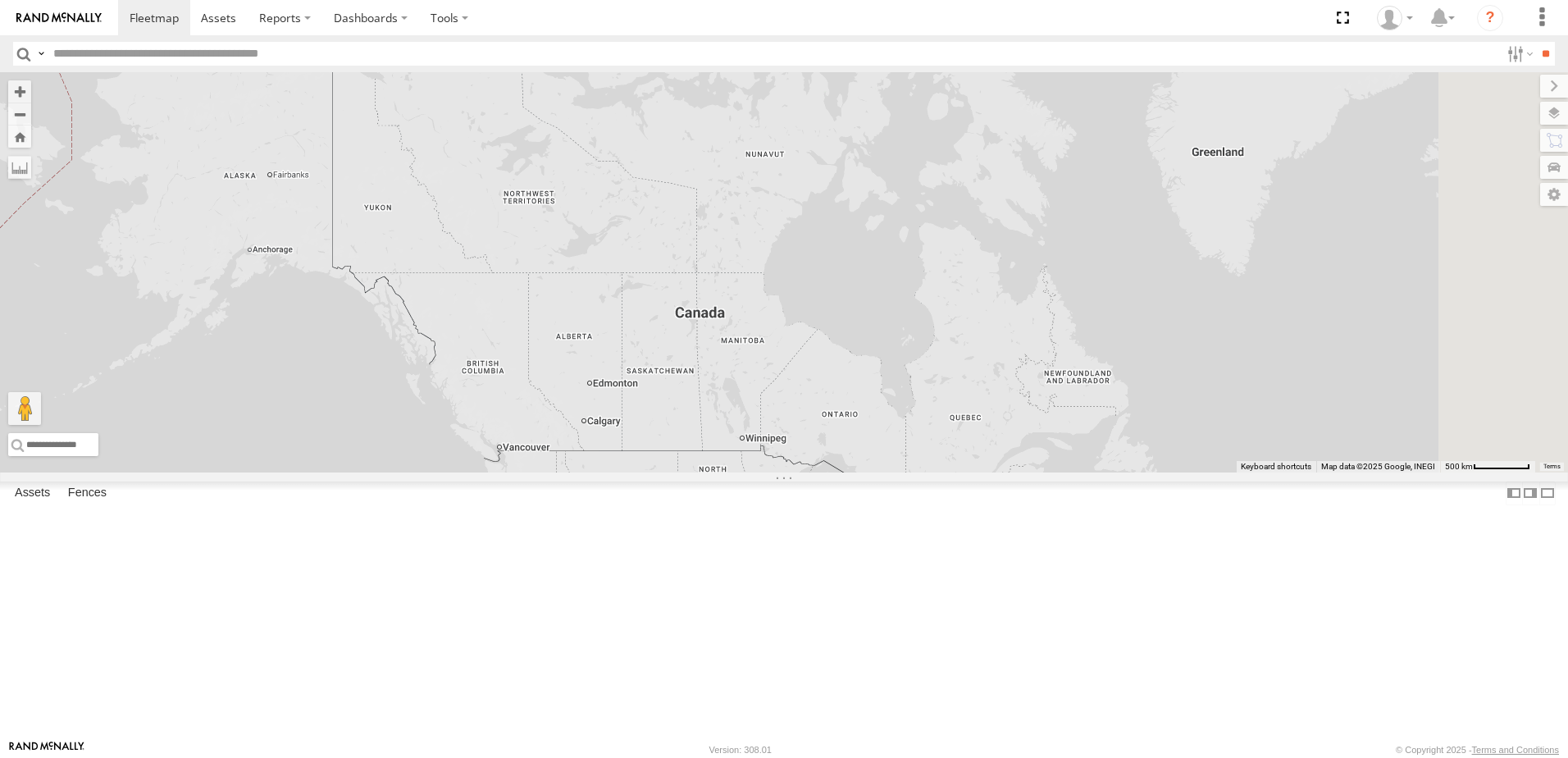
drag, startPoint x: 1206, startPoint y: 576, endPoint x: 1059, endPoint y: 551, distance: 149.1
click at [1060, 473] on div "261 14 12 3 14" at bounding box center [784, 272] width 1568 height 400
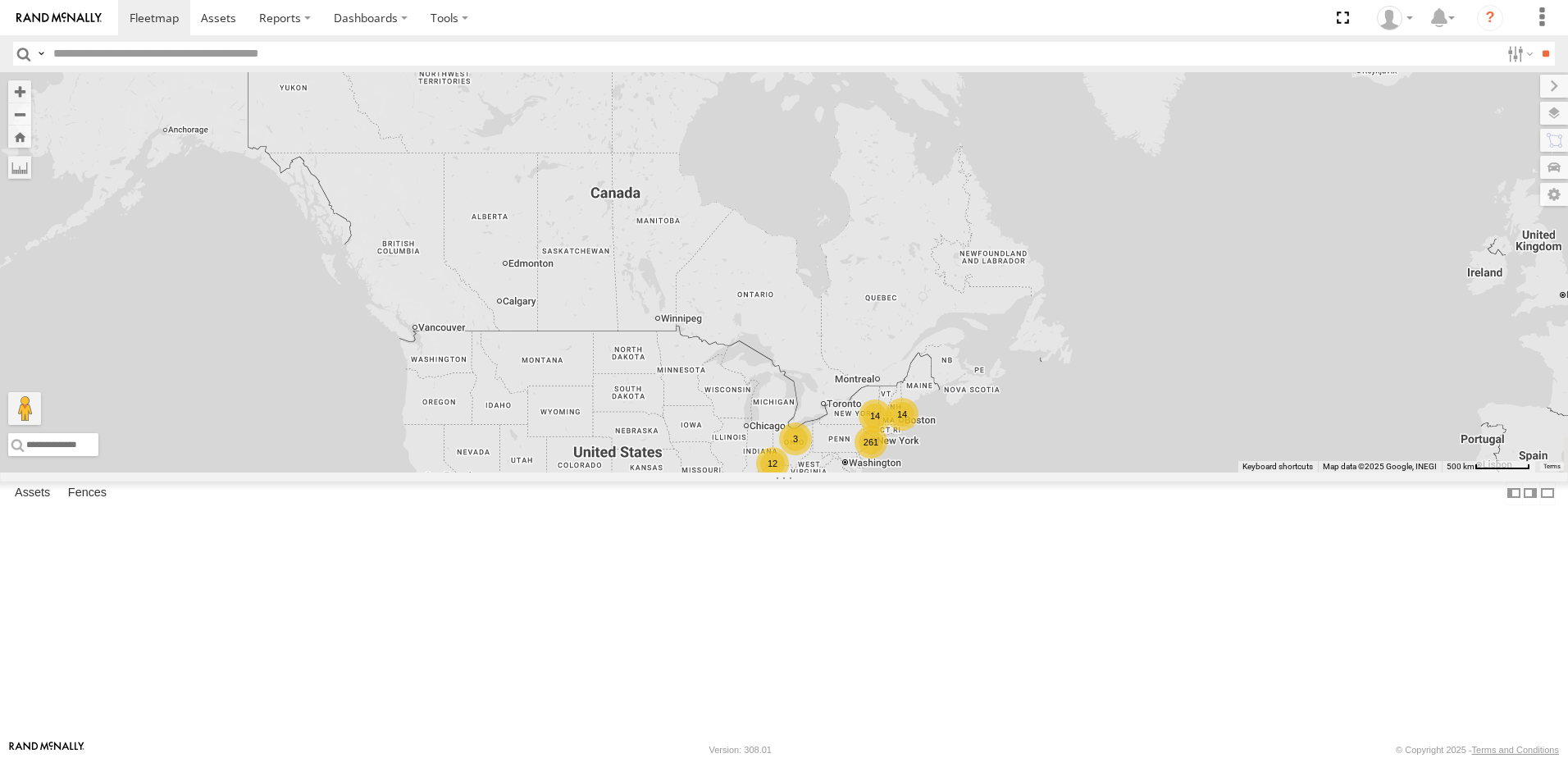
drag, startPoint x: 1387, startPoint y: 445, endPoint x: 1305, endPoint y: 326, distance: 144.5
click at [1305, 326] on div "261 14 12 3 14" at bounding box center [784, 272] width 1568 height 400
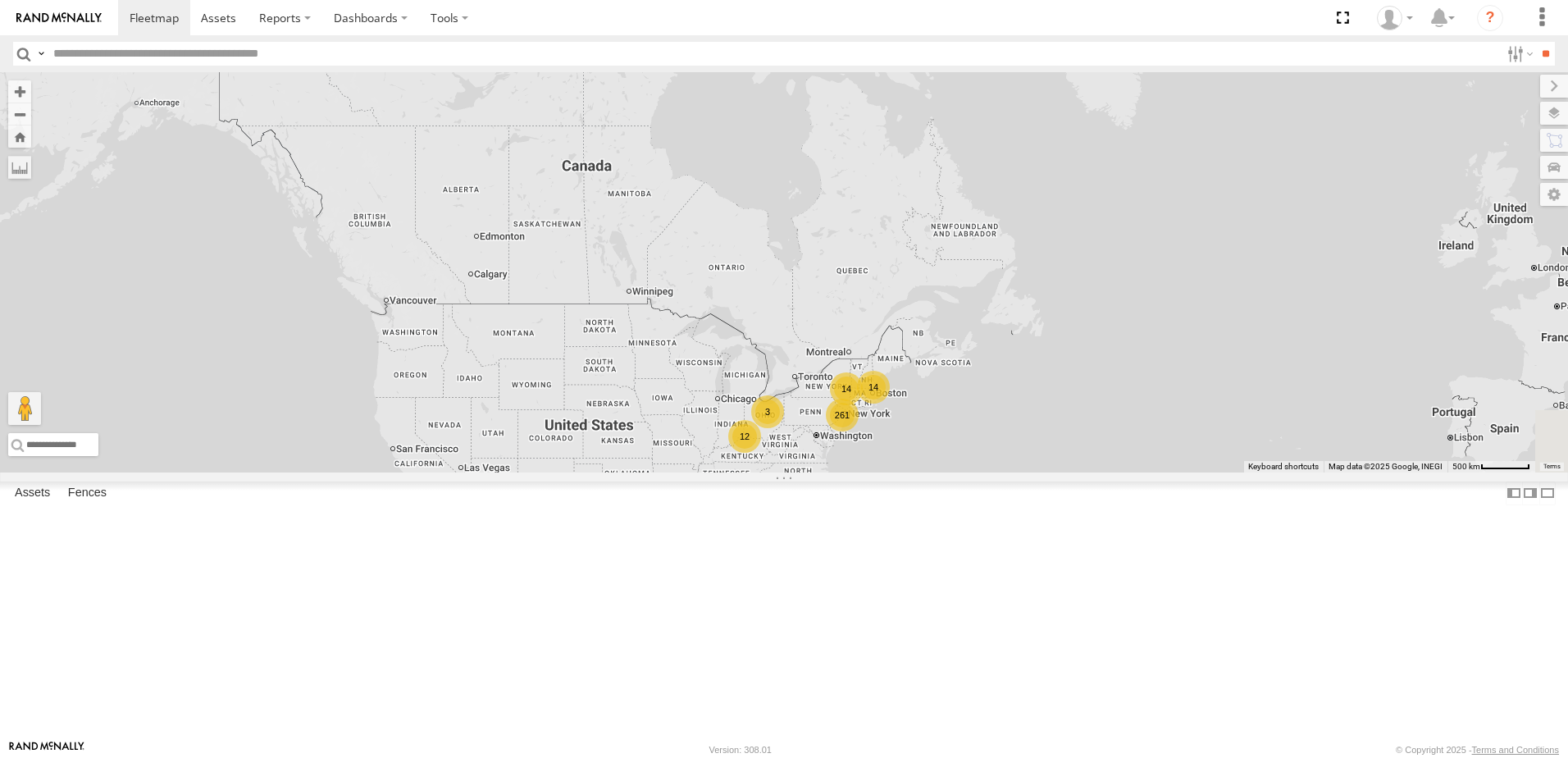
drag, startPoint x: 1270, startPoint y: 513, endPoint x: 1241, endPoint y: 485, distance: 40.3
click at [1241, 473] on div "261 14 12 3 14" at bounding box center [784, 272] width 1568 height 400
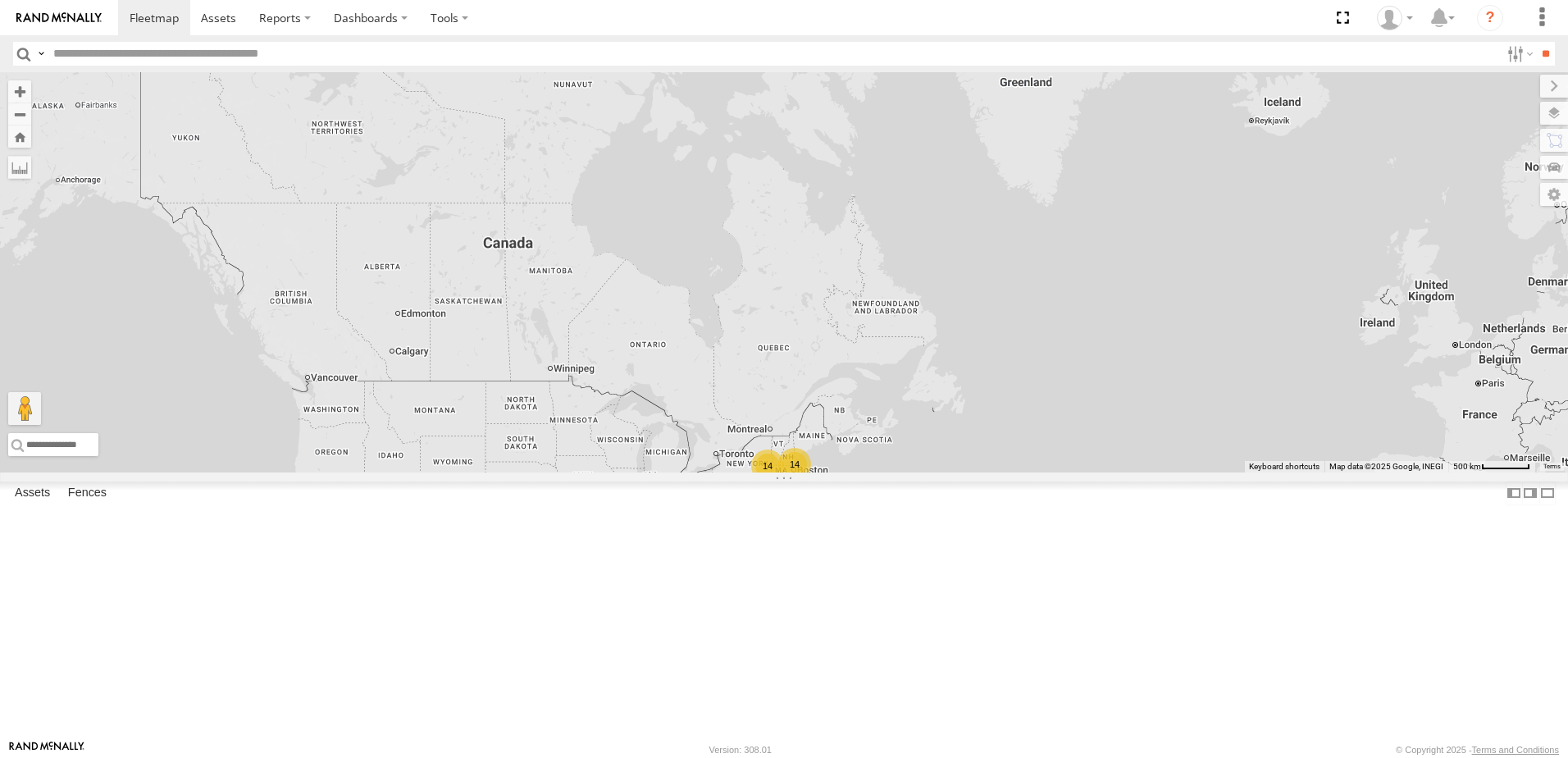
drag, startPoint x: 1278, startPoint y: 493, endPoint x: 1206, endPoint y: 548, distance: 90.6
click at [1206, 473] on div "261 14 12 3 14" at bounding box center [784, 272] width 1568 height 400
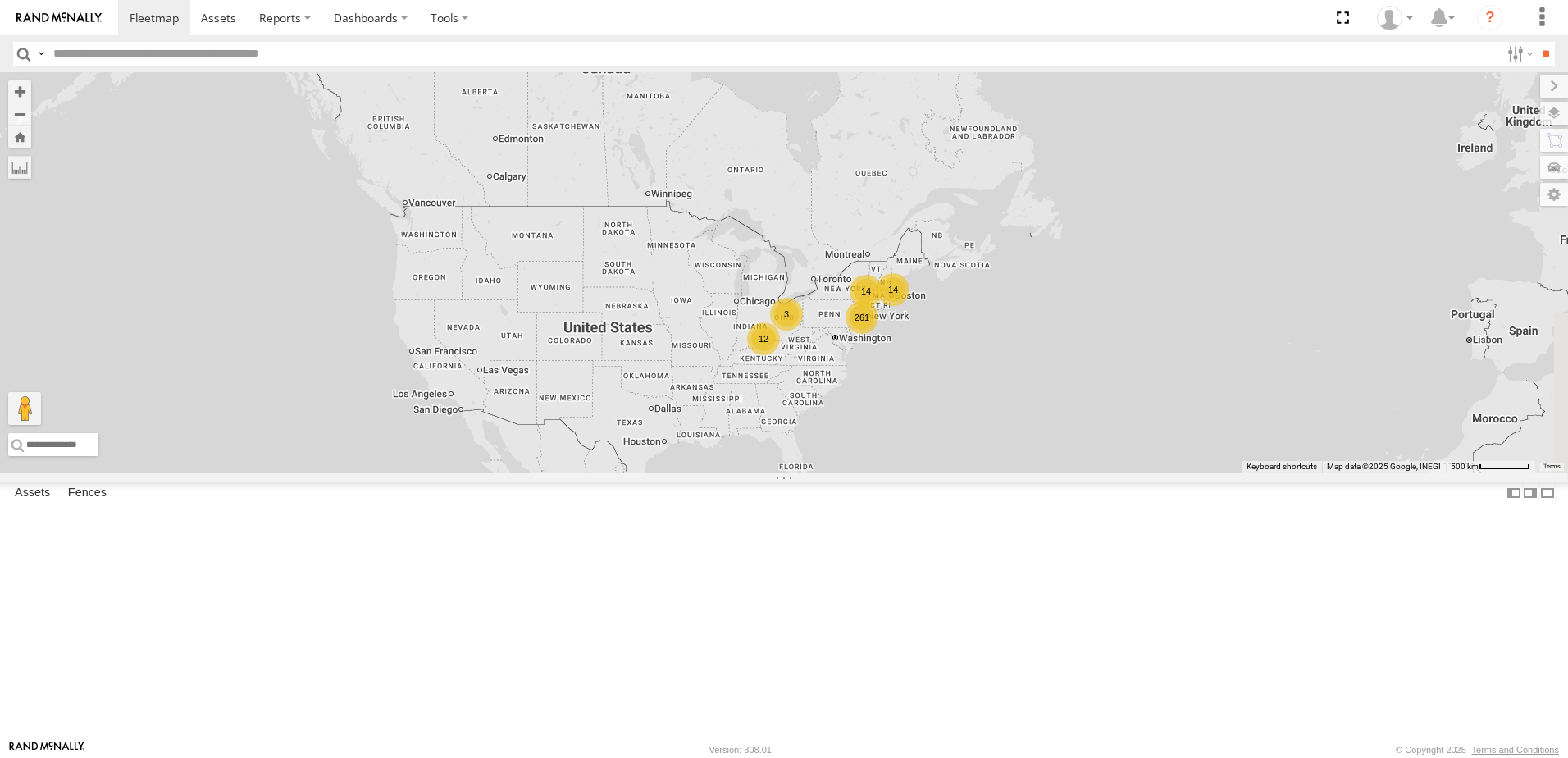
drag, startPoint x: 1083, startPoint y: 648, endPoint x: 1178, endPoint y: 473, distance: 199.1
click at [1178, 473] on div "261 14 12 3 14" at bounding box center [784, 272] width 1568 height 400
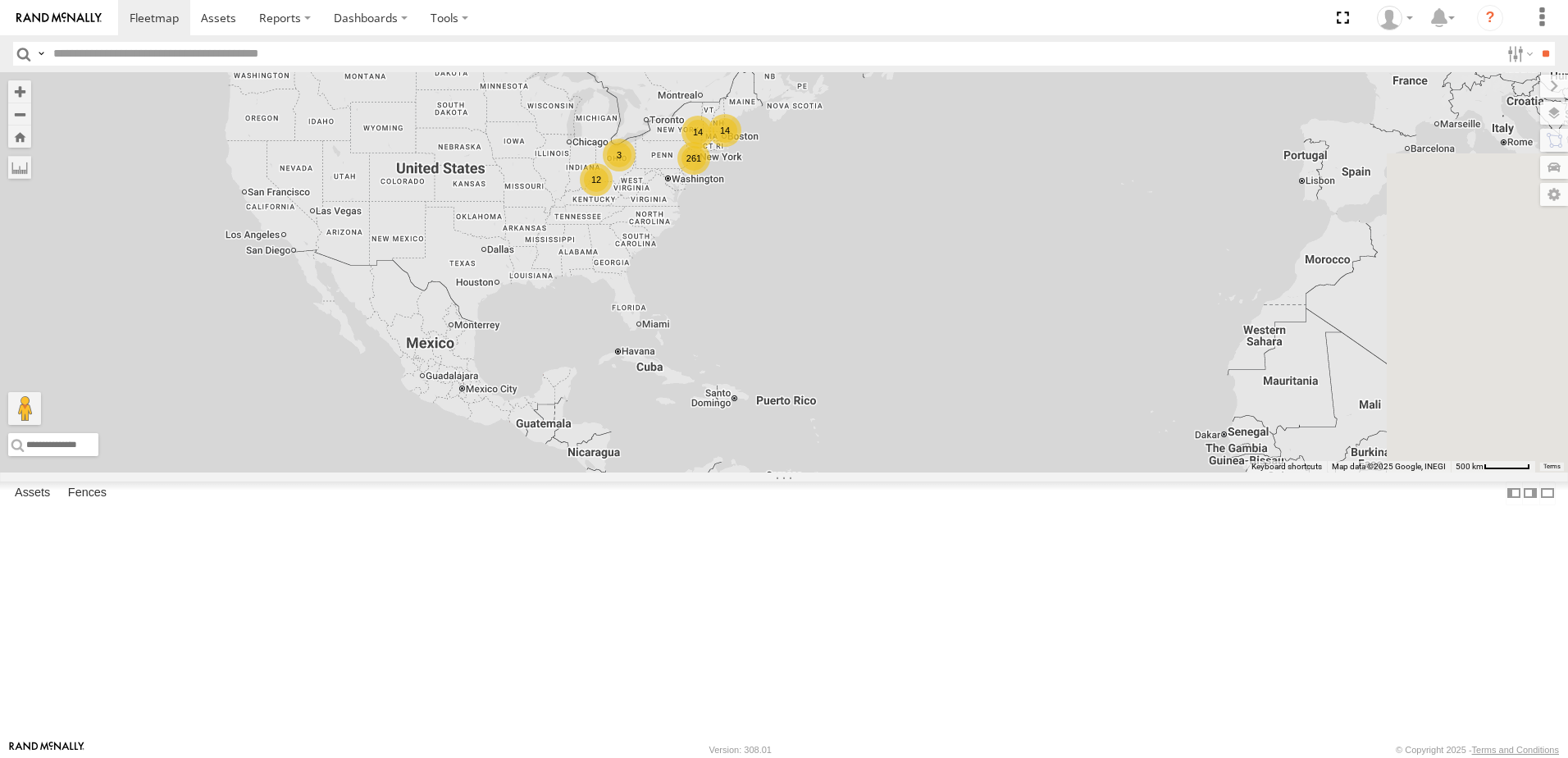
drag, startPoint x: 1068, startPoint y: 543, endPoint x: 898, endPoint y: 377, distance: 237.6
click at [898, 377] on div "261 14 12 3 14" at bounding box center [784, 272] width 1568 height 400
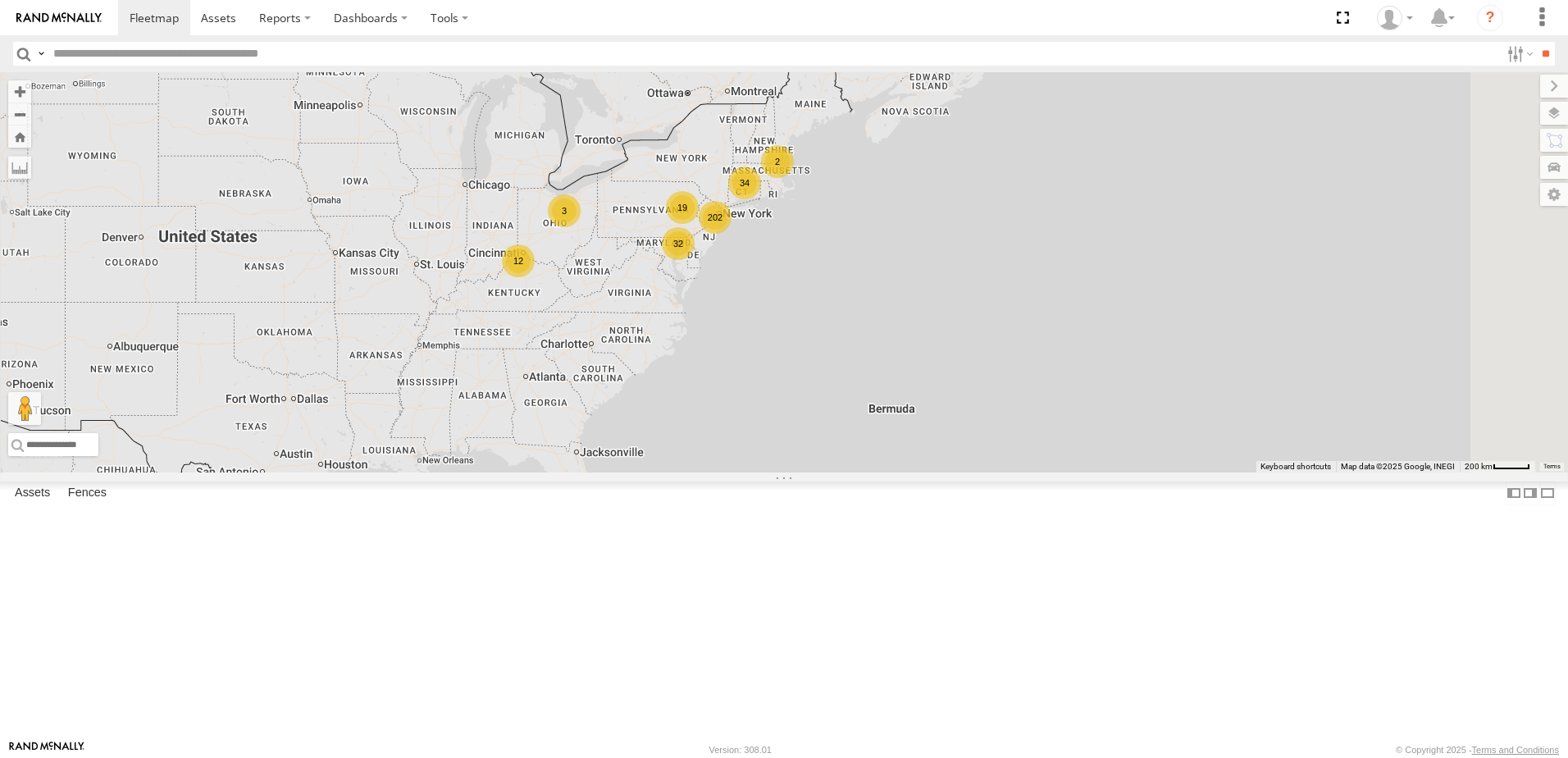
drag, startPoint x: 797, startPoint y: 273, endPoint x: 825, endPoint y: 440, distance: 169.3
click at [825, 440] on div "202 34 19 2 12 3 32" at bounding box center [784, 272] width 1568 height 400
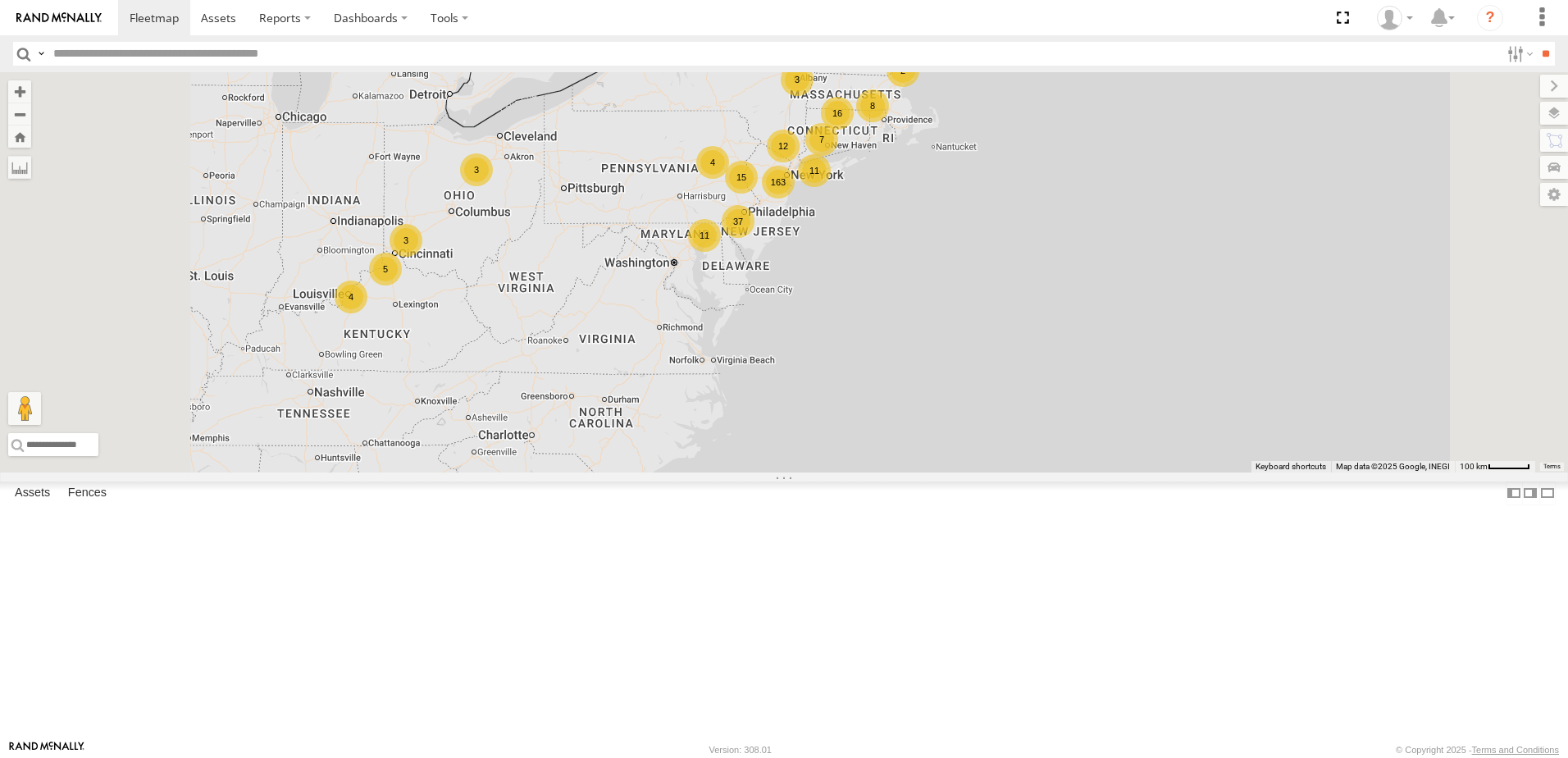
drag, startPoint x: 772, startPoint y: 412, endPoint x: 787, endPoint y: 442, distance: 33.5
click at [787, 442] on div "163 37 16 4 2 12 5 3 11 11 8 15 4 3 3 7" at bounding box center [784, 272] width 1568 height 400
